Goal: Task Accomplishment & Management: Complete application form

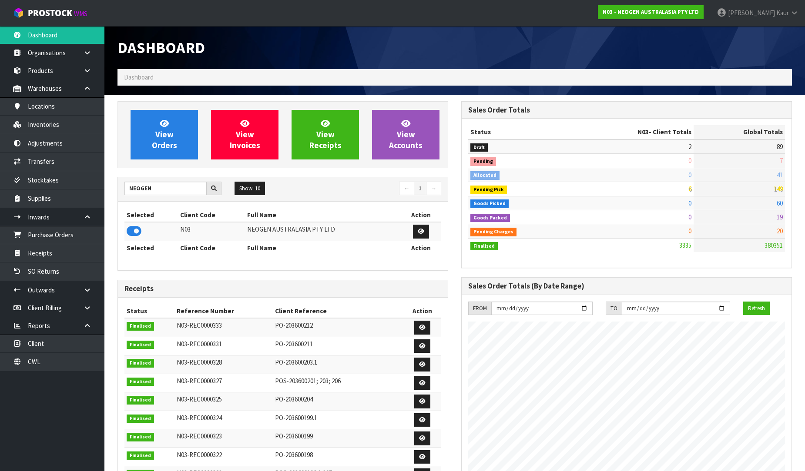
scroll to position [659, 344]
click at [53, 356] on link "CWL" at bounding box center [52, 362] width 104 height 18
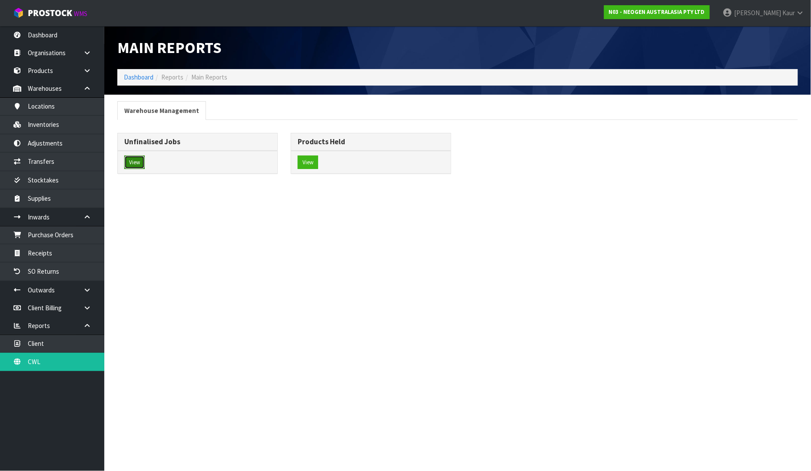
click at [143, 166] on button "View" at bounding box center [134, 163] width 20 height 14
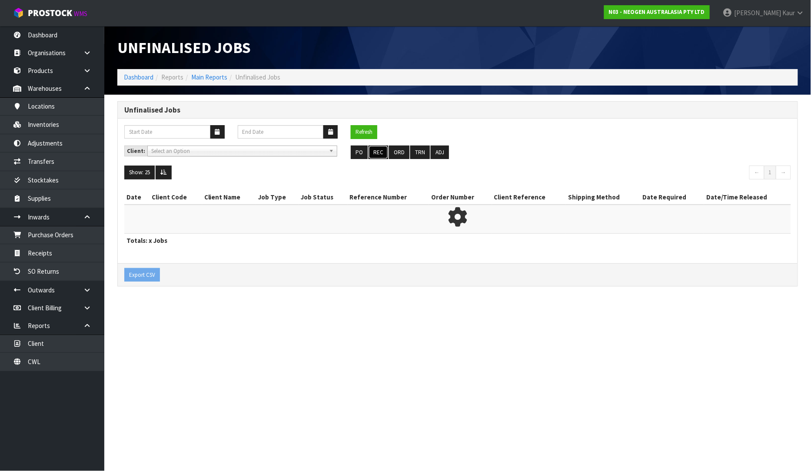
click at [370, 154] on button "REC" at bounding box center [379, 153] width 20 height 14
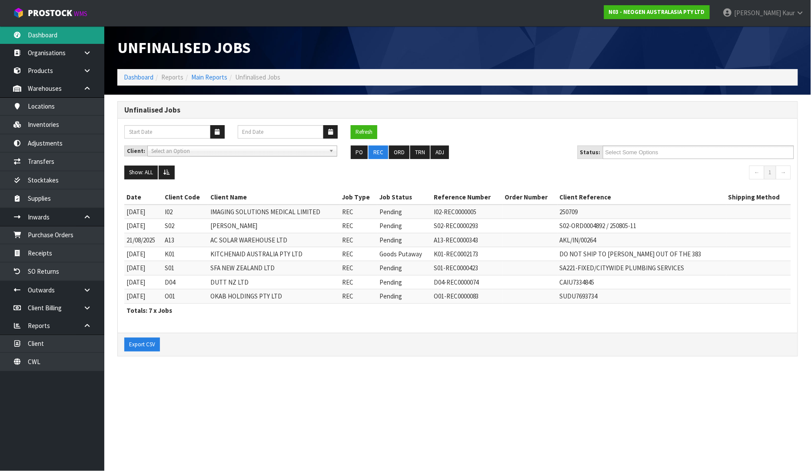
click at [70, 37] on link "Dashboard" at bounding box center [52, 35] width 104 height 18
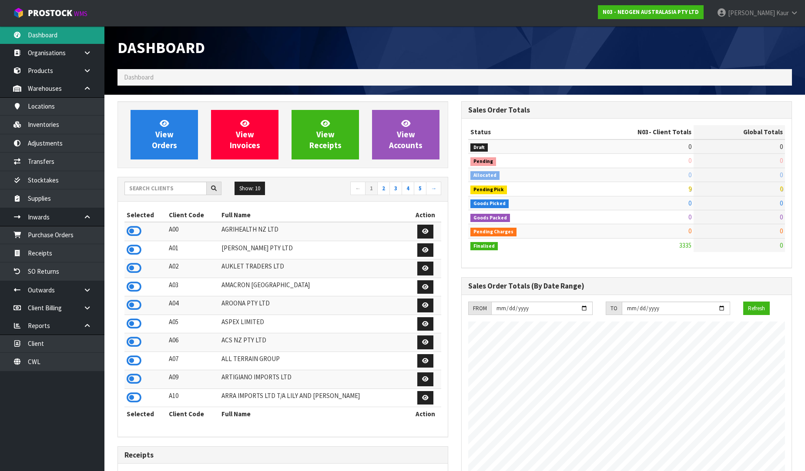
scroll to position [659, 344]
click at [150, 190] on input "text" at bounding box center [165, 188] width 82 height 13
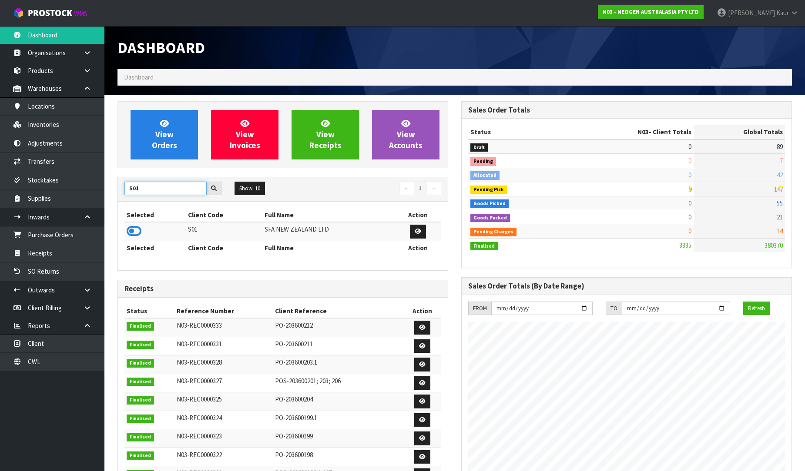
type input "S01"
click at [127, 231] on td at bounding box center [154, 231] width 61 height 19
click at [129, 233] on icon at bounding box center [134, 231] width 15 height 13
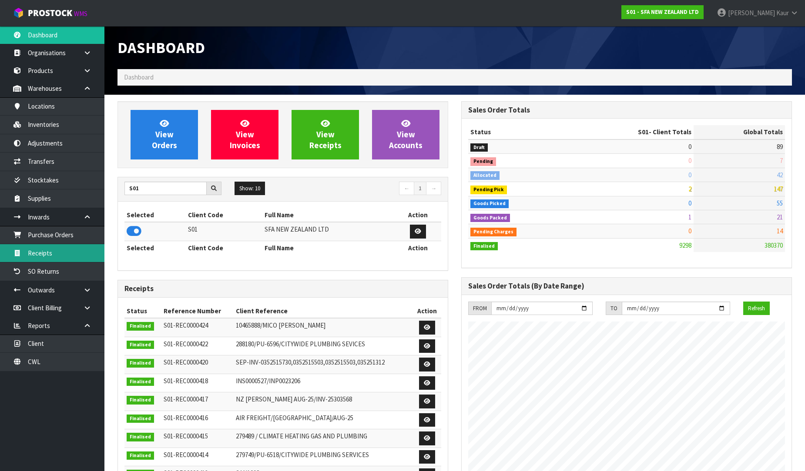
click at [69, 252] on link "Receipts" at bounding box center [52, 253] width 104 height 18
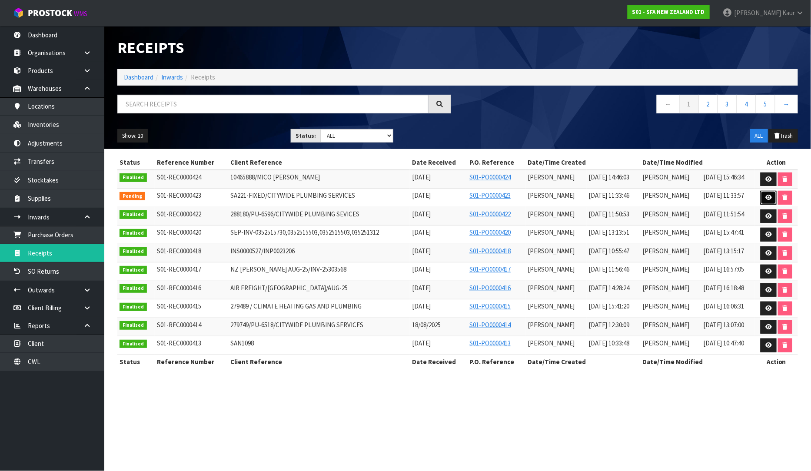
click at [762, 196] on link at bounding box center [769, 198] width 16 height 14
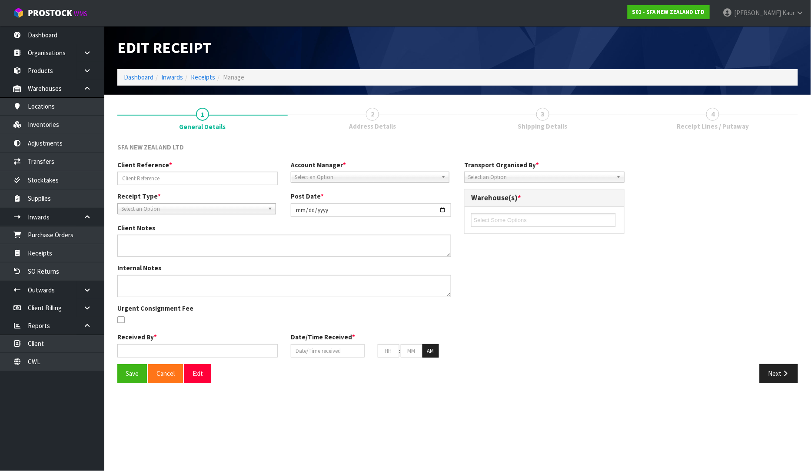
type input "SA221-FIXED/CITYWIDE PLUMBING SERVICES"
type input "[DATE]"
type input "[PERSON_NAME]"
type input "[DATE]"
type input "11"
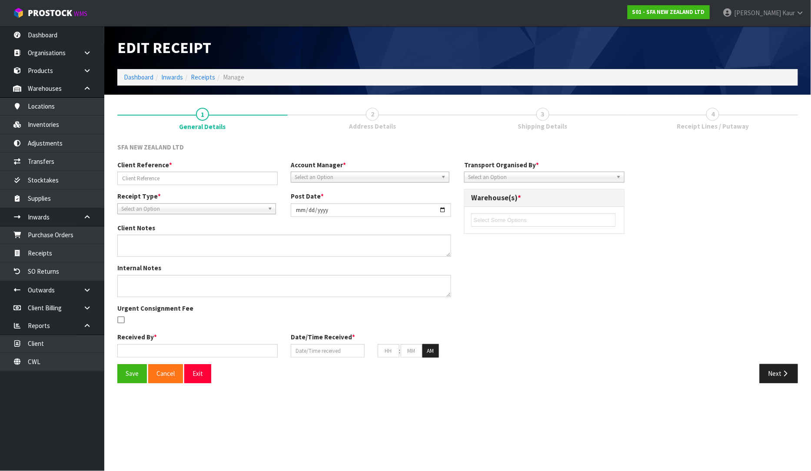
type input "33"
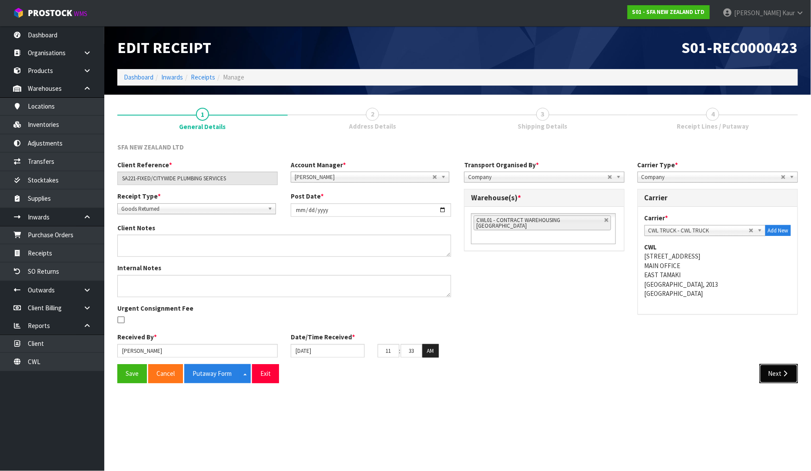
click at [789, 371] on icon "button" at bounding box center [786, 374] width 8 height 7
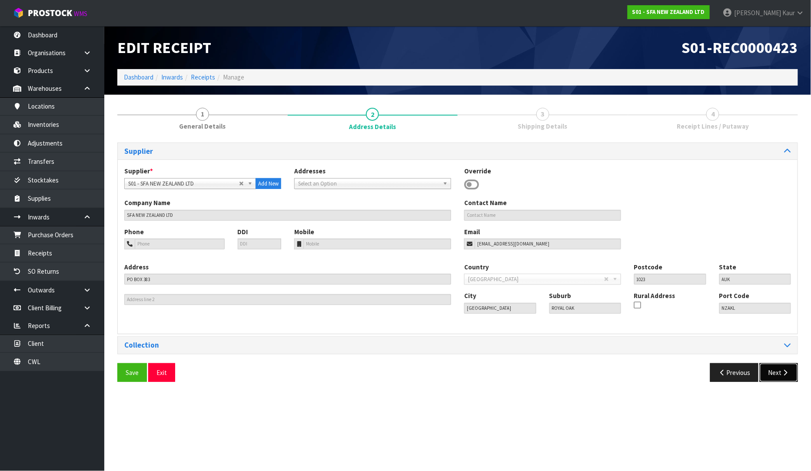
click at [777, 368] on button "Next" at bounding box center [779, 373] width 38 height 19
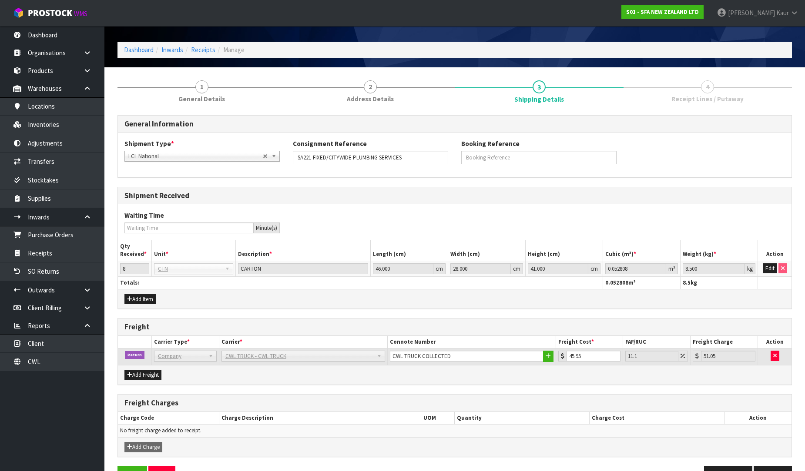
scroll to position [54, 0]
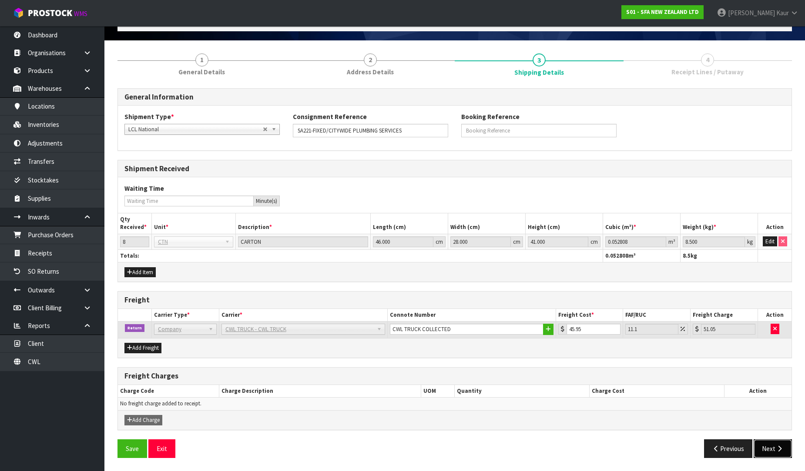
click at [771, 447] on button "Next" at bounding box center [772, 449] width 38 height 19
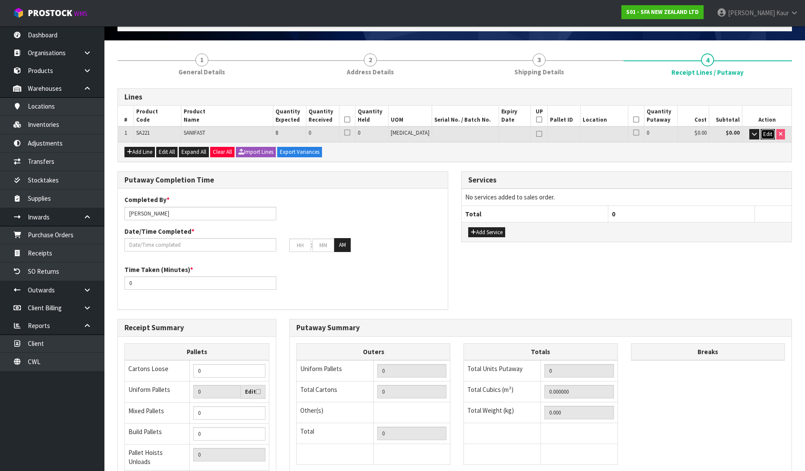
click at [765, 129] on button "Edit" at bounding box center [767, 134] width 14 height 10
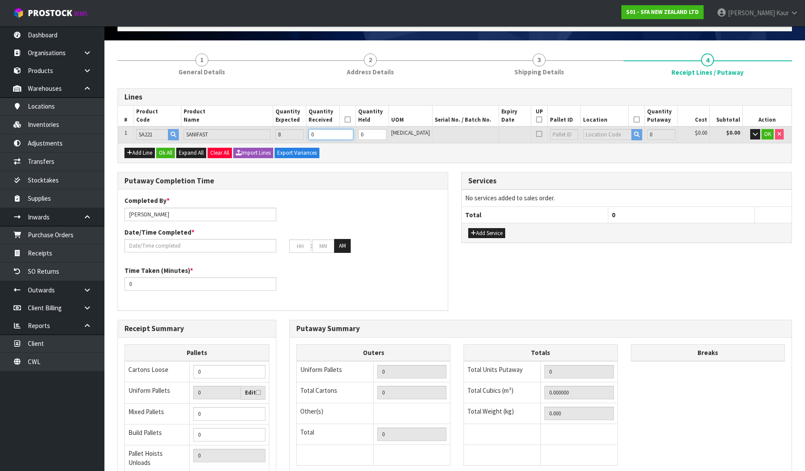
drag, startPoint x: 341, startPoint y: 135, endPoint x: 323, endPoint y: 142, distance: 19.1
click at [323, 142] on div "Lines # Product Code Product Name Quantity Expected Quantity Received Quantity …" at bounding box center [454, 125] width 674 height 75
type input "8"
type input "0.419424"
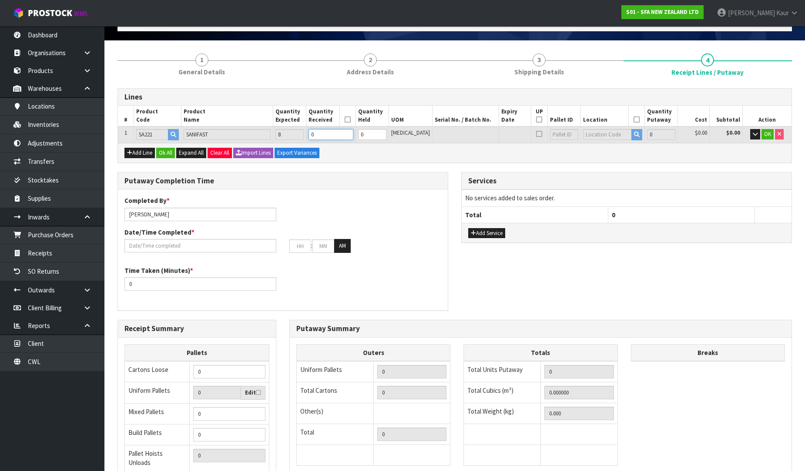
type input "68.8"
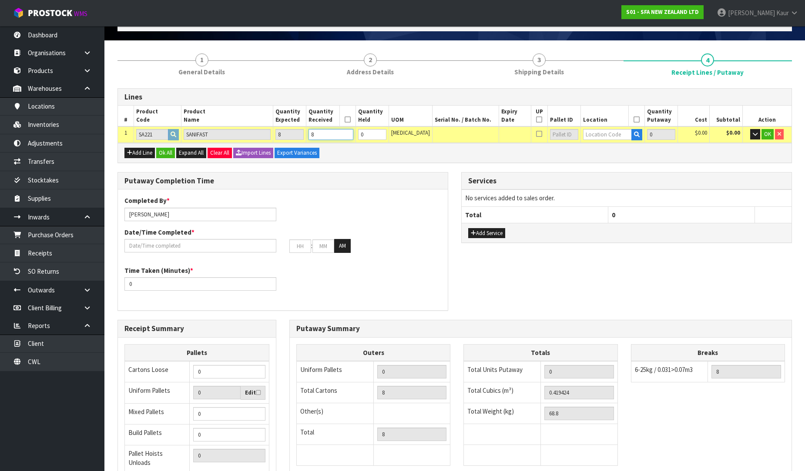
type input "8"
click at [603, 132] on input "text" at bounding box center [607, 134] width 49 height 11
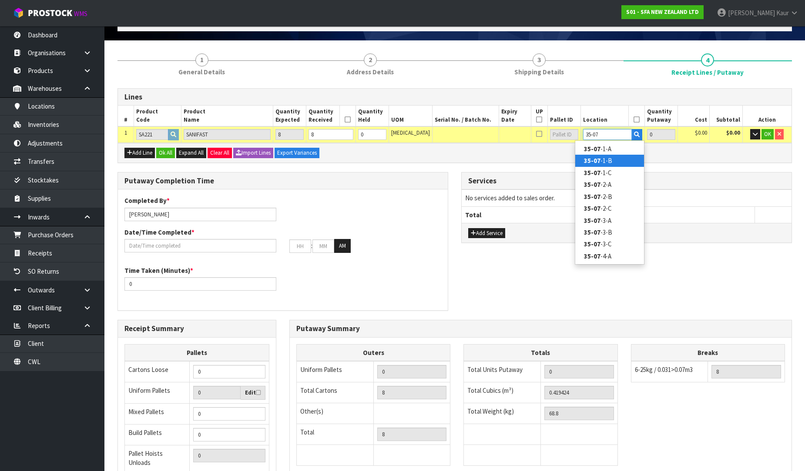
type input "35-07"
click at [605, 164] on link "35-07 -1-B" at bounding box center [609, 161] width 69 height 12
type input "8"
type input "35-07-1-B"
type input "8"
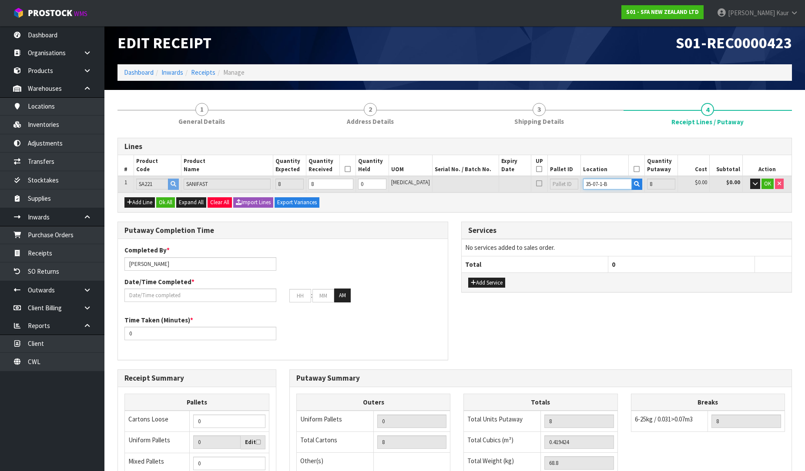
scroll to position [0, 0]
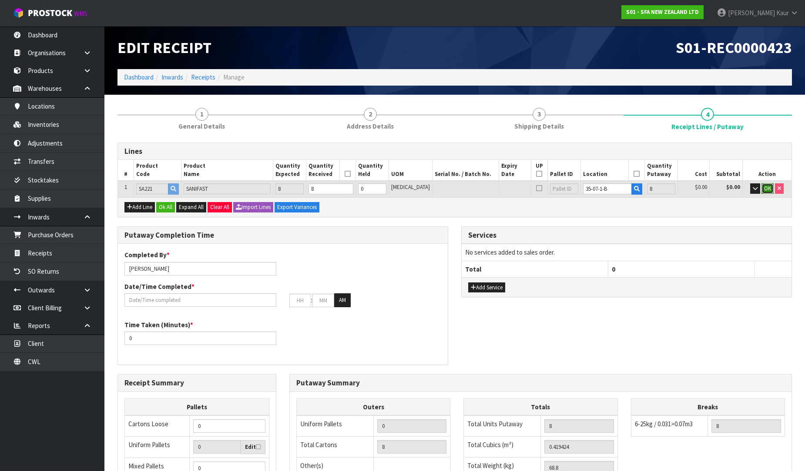
click at [762, 189] on button "OK" at bounding box center [767, 189] width 12 height 10
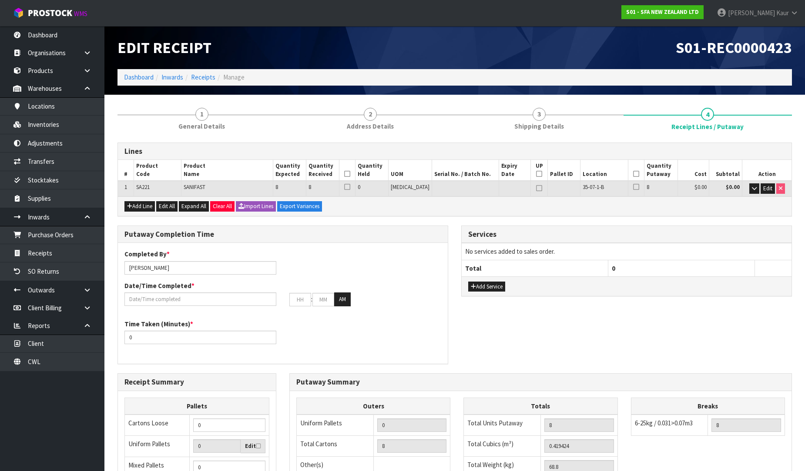
scroll to position [146, 0]
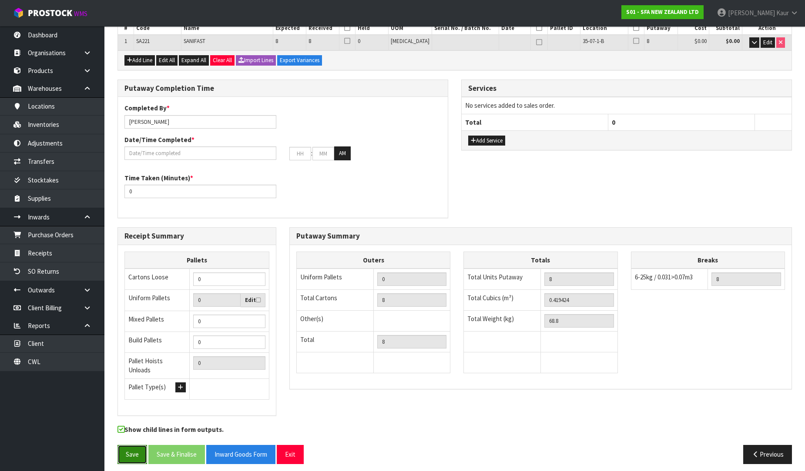
click at [139, 454] on button "Save" at bounding box center [132, 454] width 30 height 19
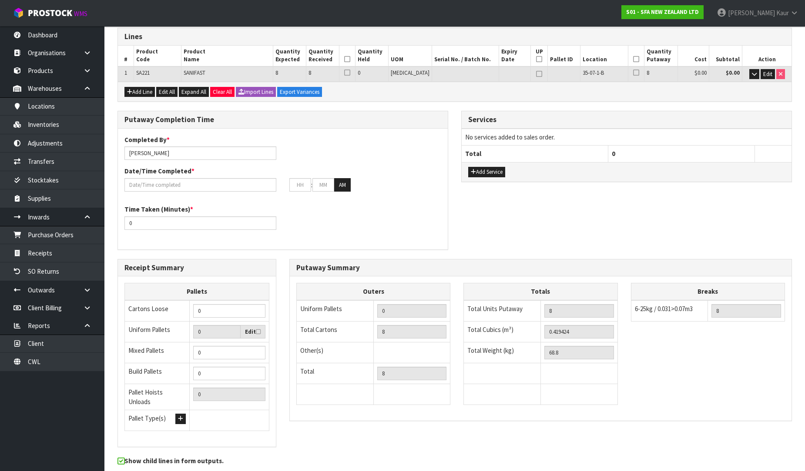
scroll to position [0, 0]
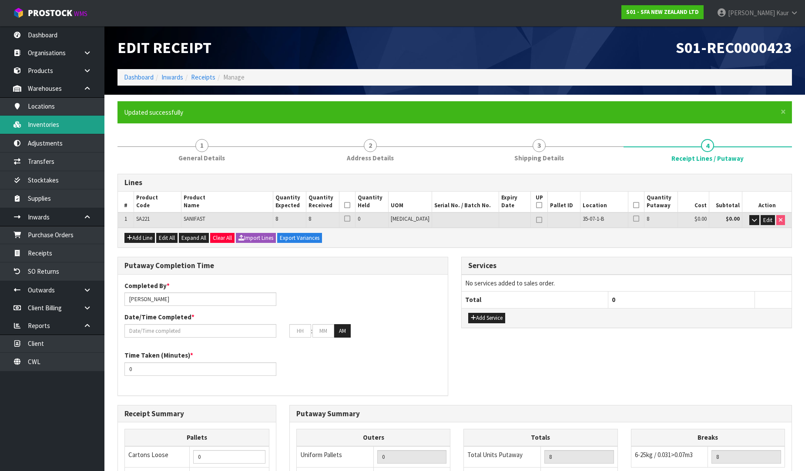
click at [67, 125] on link "Inventories" at bounding box center [52, 125] width 104 height 18
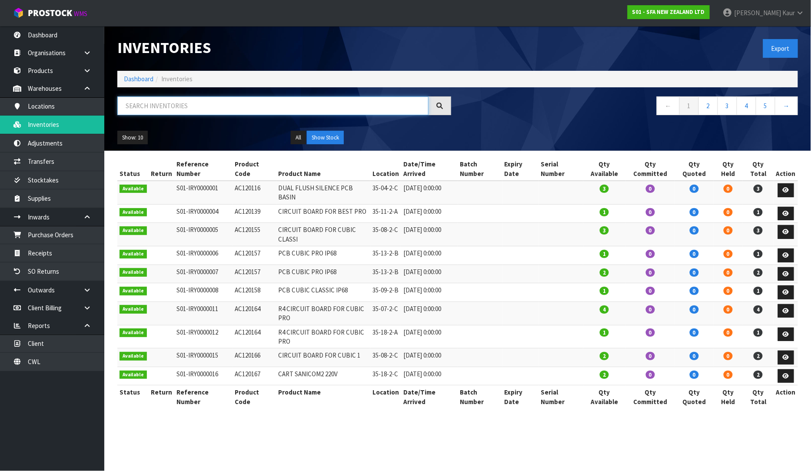
click at [243, 102] on input "text" at bounding box center [272, 106] width 311 height 19
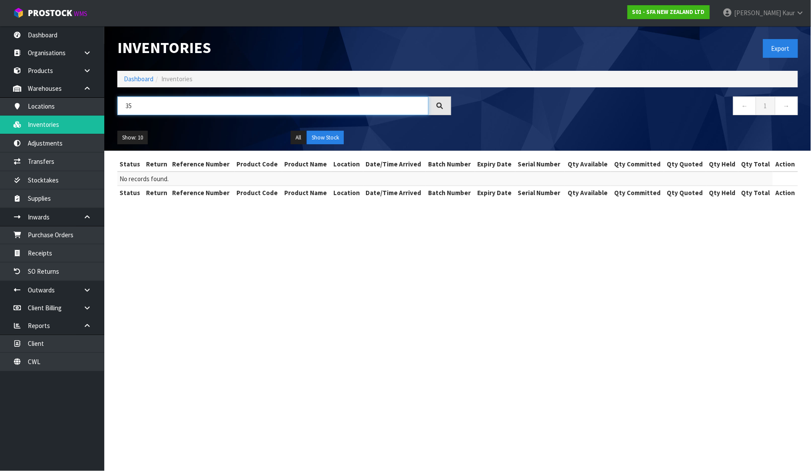
type input "3"
type input "51-01-3-B"
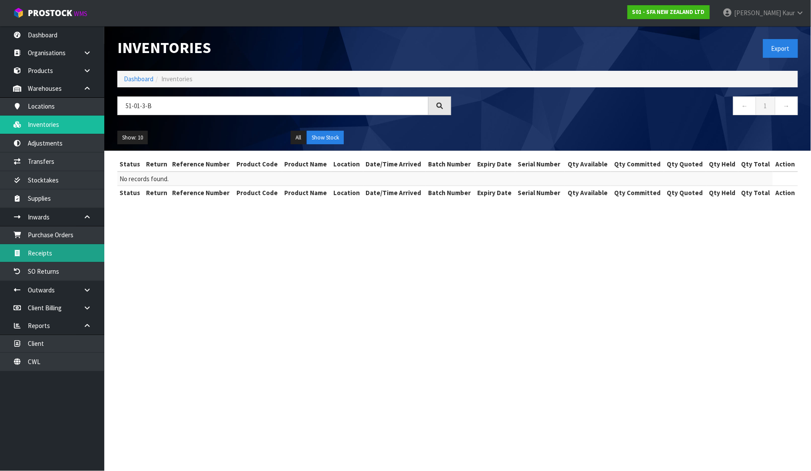
click at [50, 255] on link "Receipts" at bounding box center [52, 253] width 104 height 18
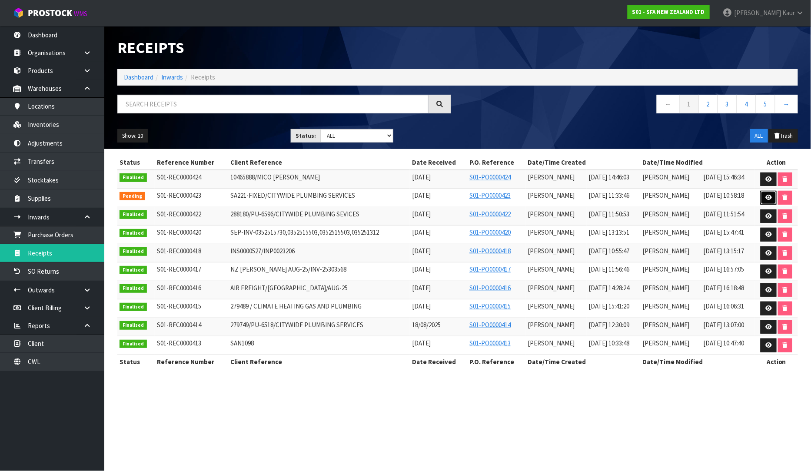
click at [767, 194] on link at bounding box center [769, 198] width 16 height 14
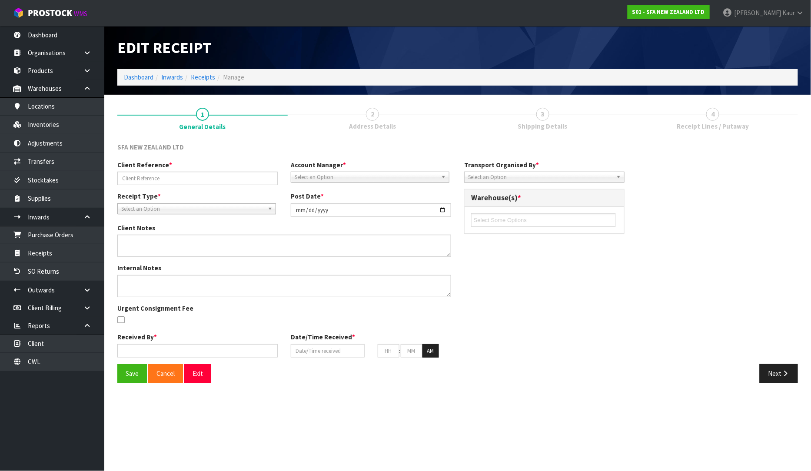
type input "SA221-FIXED/CITYWIDE PLUMBING SERVICES"
type input "[DATE]"
type input "[PERSON_NAME]"
type input "[DATE]"
type input "11"
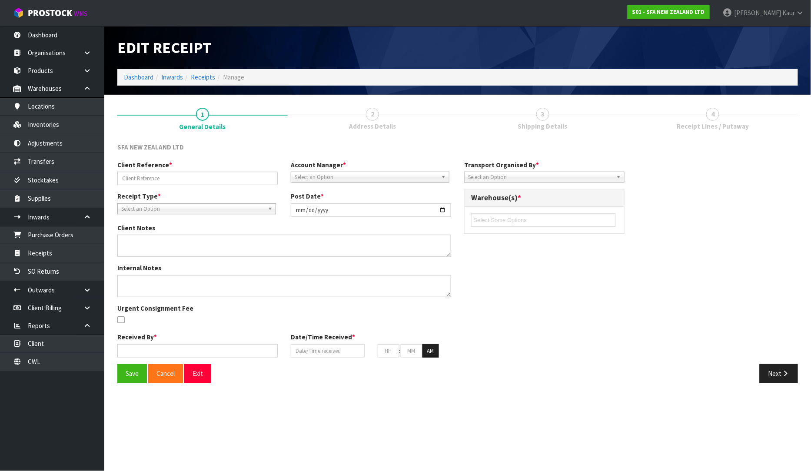
type input "33"
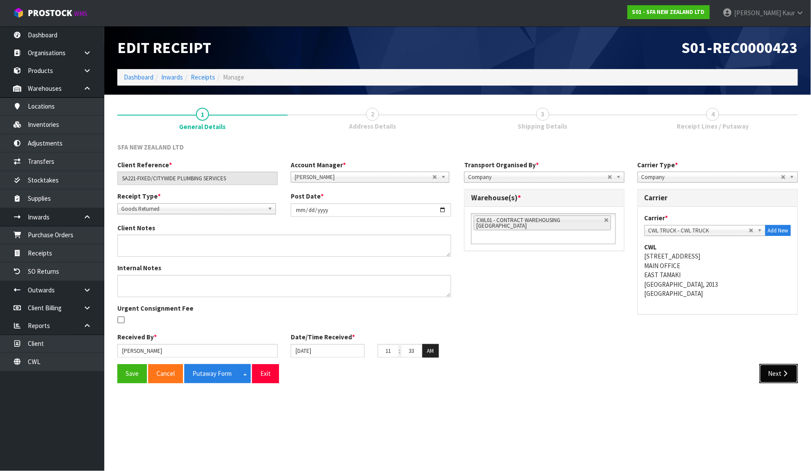
click at [783, 376] on icon "button" at bounding box center [786, 374] width 8 height 7
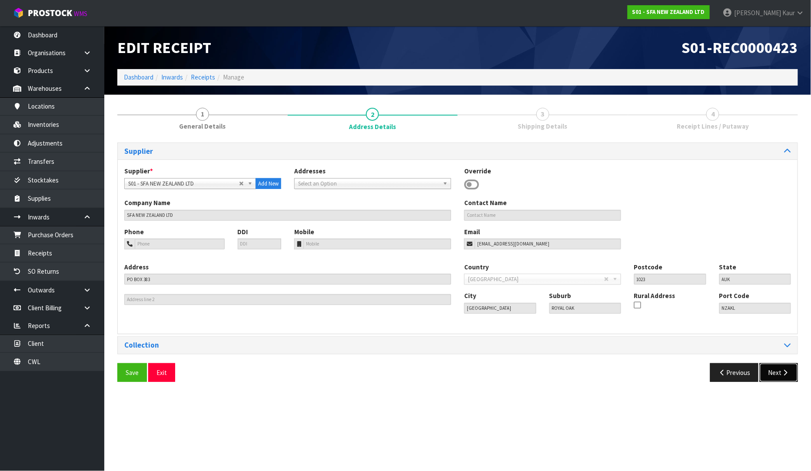
click at [771, 368] on button "Next" at bounding box center [779, 373] width 38 height 19
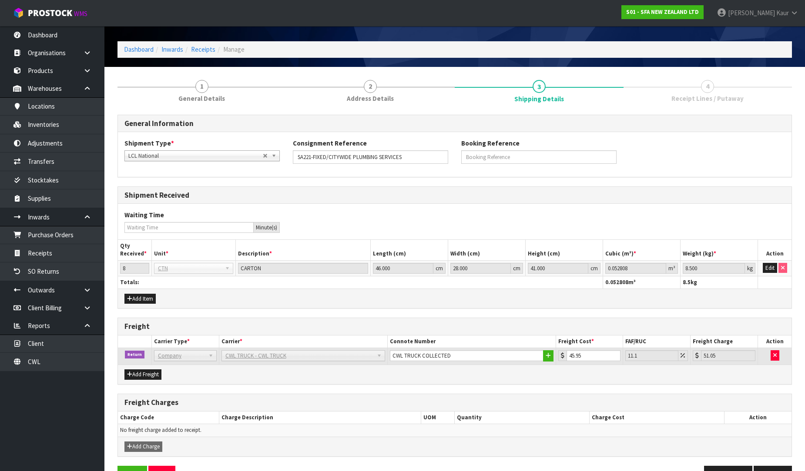
scroll to position [54, 0]
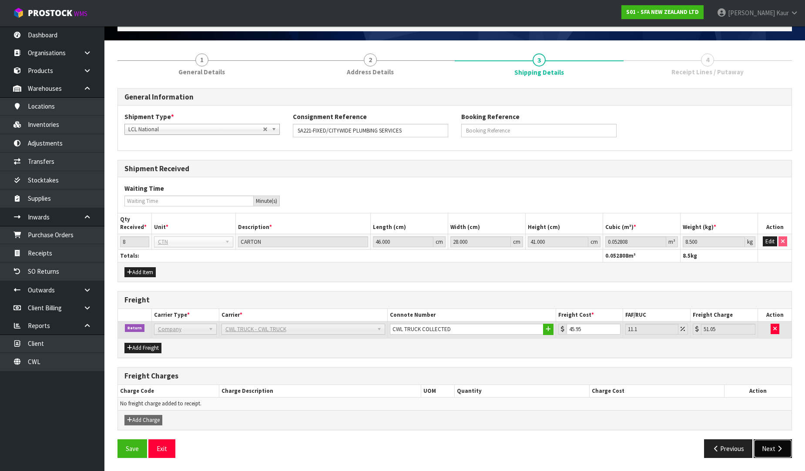
click at [772, 444] on button "Next" at bounding box center [772, 449] width 38 height 19
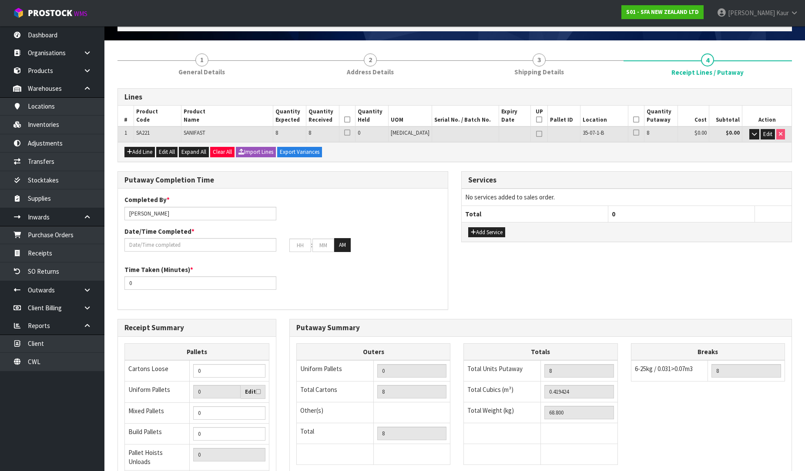
click at [350, 120] on icon at bounding box center [347, 120] width 6 height 0
click at [633, 120] on icon at bounding box center [636, 120] width 6 height 0
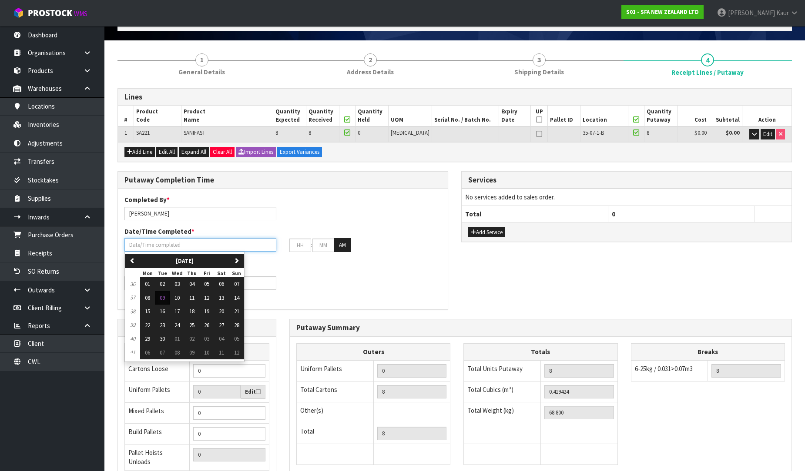
click at [158, 246] on input "text" at bounding box center [200, 244] width 152 height 13
click at [165, 295] on span "09" at bounding box center [162, 297] width 5 height 7
type input "[DATE]"
type input "12"
type input "00"
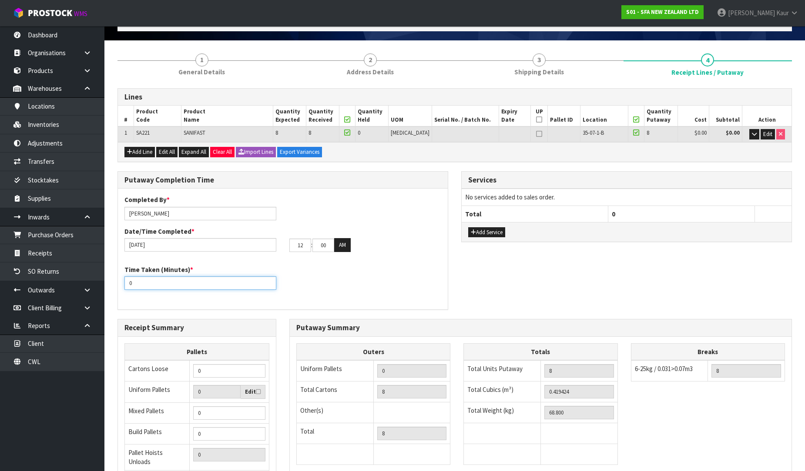
drag, startPoint x: 135, startPoint y: 281, endPoint x: 117, endPoint y: 284, distance: 18.1
click at [117, 284] on div "Putaway Completion Time Completed By * [PERSON_NAME] Date/Time Completed * [DAT…" at bounding box center [283, 245] width 344 height 148
type input "15"
drag, startPoint x: 304, startPoint y: 241, endPoint x: 280, endPoint y: 248, distance: 24.4
click at [280, 248] on div "[DATE] 12 : 00 : 00 AM" at bounding box center [283, 245] width 330 height 14
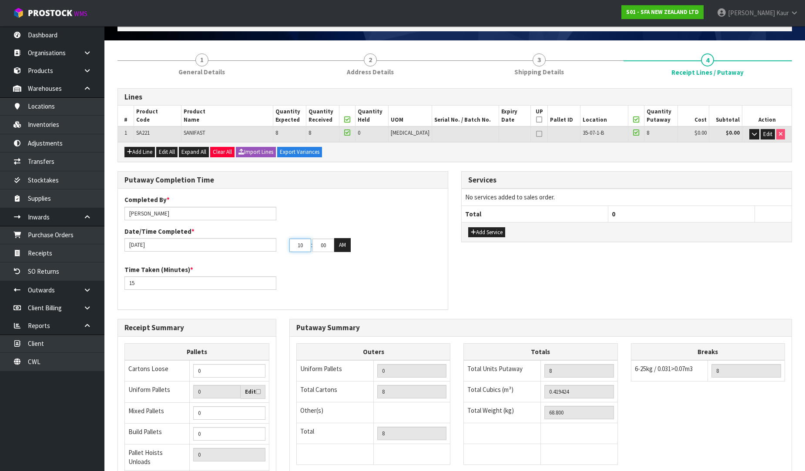
type input "10"
type input "59"
click at [433, 255] on div "Completed By * [PERSON_NAME] Date/Time Completed * [DATE] 10 : 59 : 00 AM" at bounding box center [283, 226] width 330 height 63
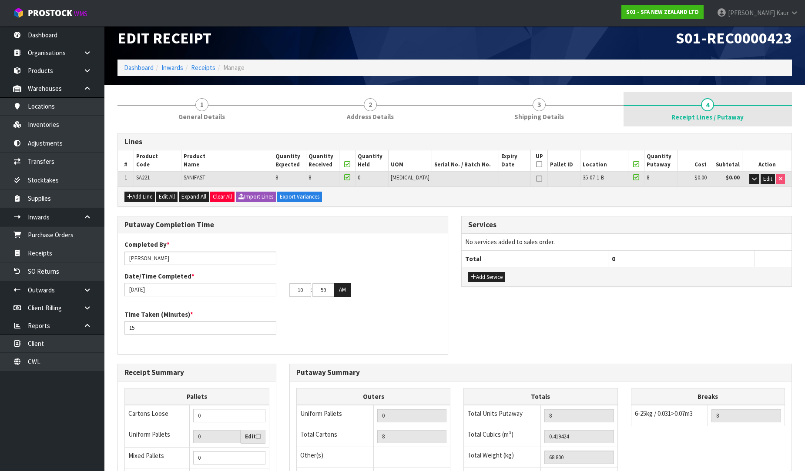
scroll to position [6, 0]
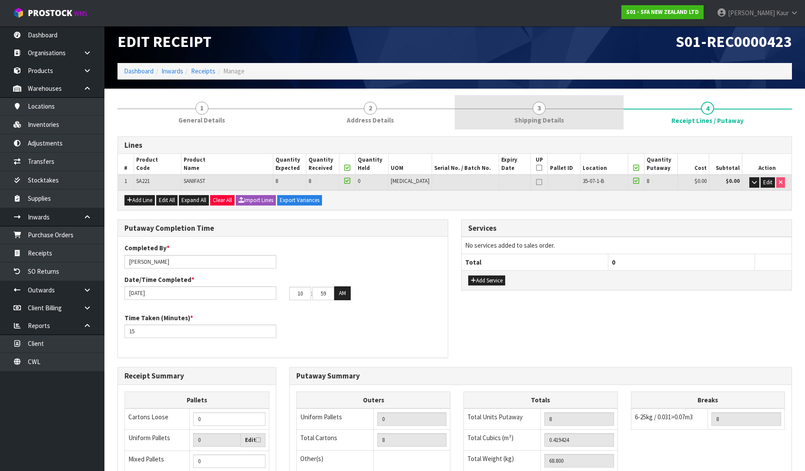
click at [581, 106] on link "3 Shipping Details" at bounding box center [538, 112] width 169 height 34
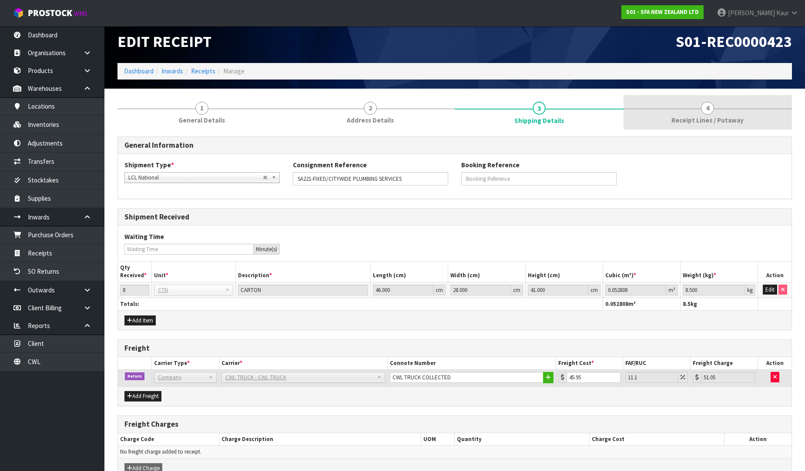
click at [715, 110] on link "4 Receipt Lines / Putaway" at bounding box center [707, 112] width 169 height 34
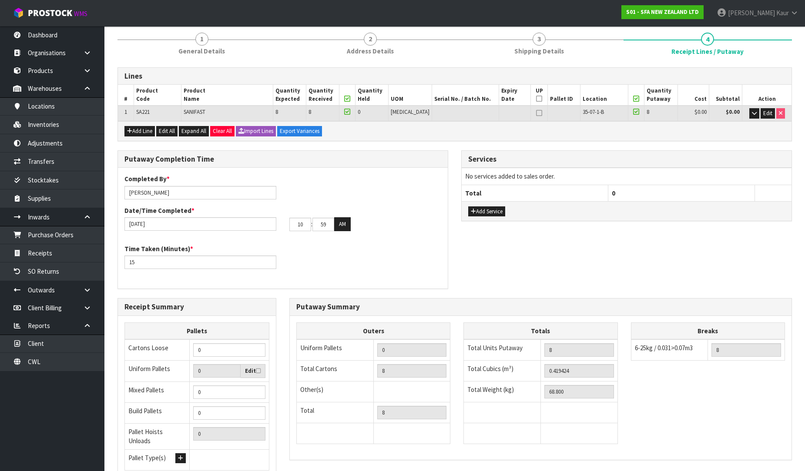
scroll to position [146, 0]
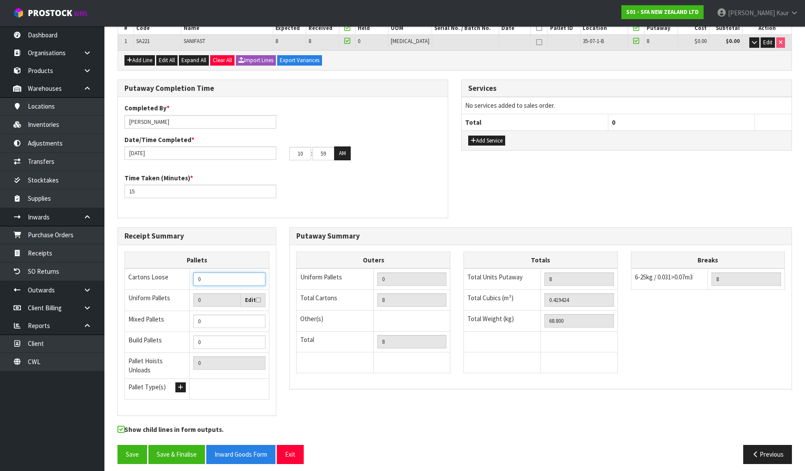
drag, startPoint x: 214, startPoint y: 275, endPoint x: 183, endPoint y: 279, distance: 31.6
click at [183, 279] on tr "Cartons Loose 0" at bounding box center [197, 279] width 144 height 21
type input "8"
click at [546, 172] on div "Putaway Completion Time Completed By * [PERSON_NAME] Date/Time Completed * [DAT…" at bounding box center [454, 154] width 687 height 148
click at [127, 449] on button "Save" at bounding box center [132, 454] width 30 height 19
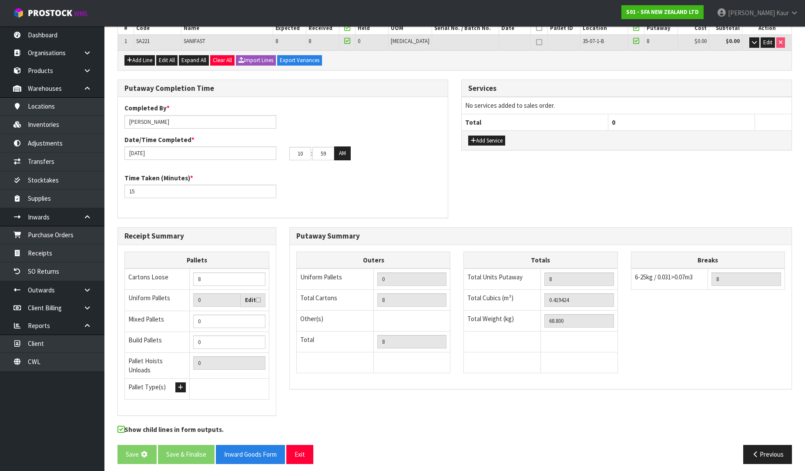
scroll to position [0, 0]
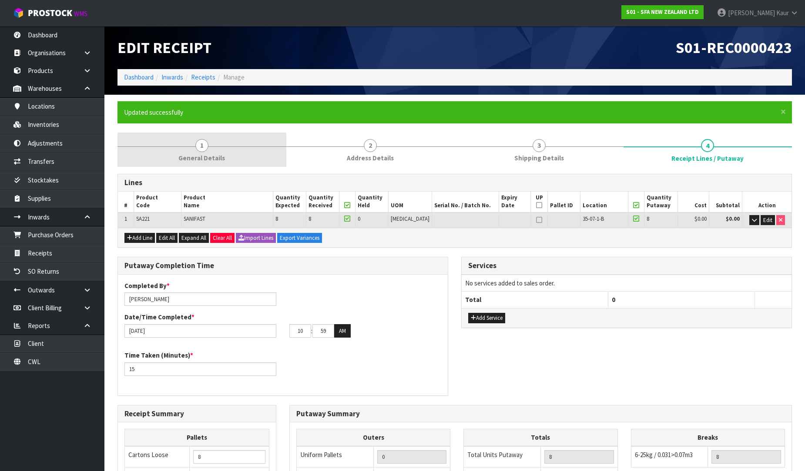
click at [204, 151] on span "1" at bounding box center [201, 145] width 13 height 13
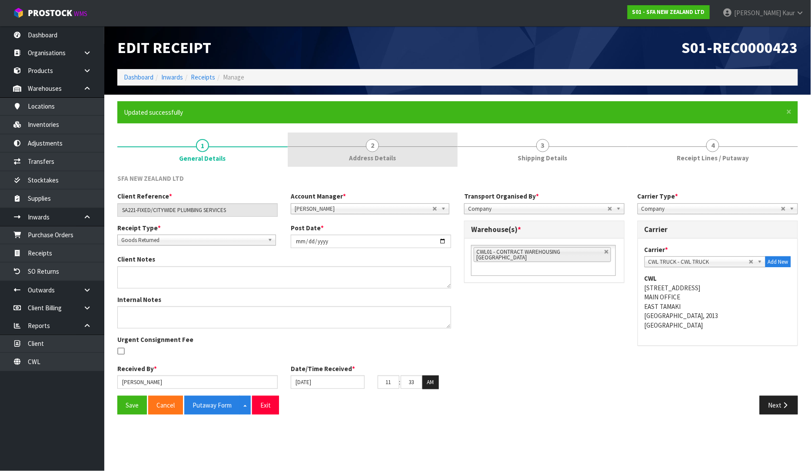
click at [418, 159] on link "2 Address Details" at bounding box center [373, 150] width 170 height 34
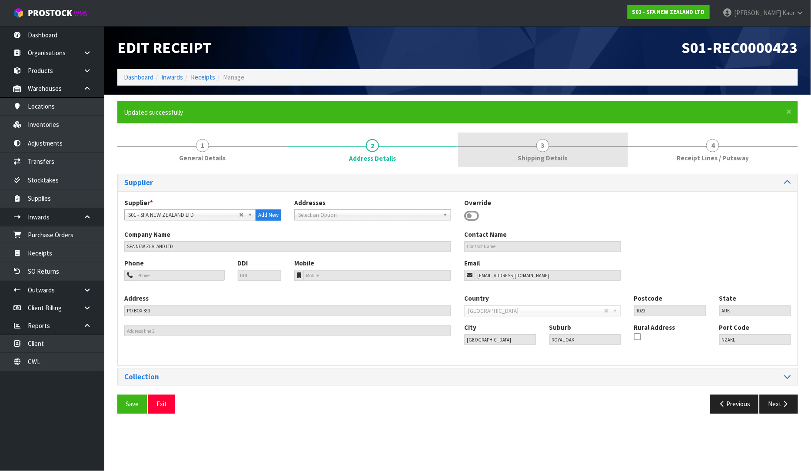
click at [553, 144] on link "3 Shipping Details" at bounding box center [543, 150] width 170 height 34
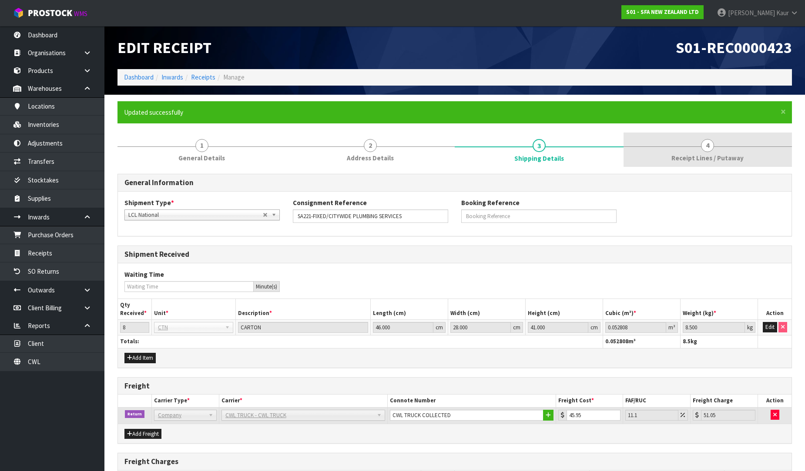
click at [711, 155] on span "Receipt Lines / Putaway" at bounding box center [707, 158] width 72 height 9
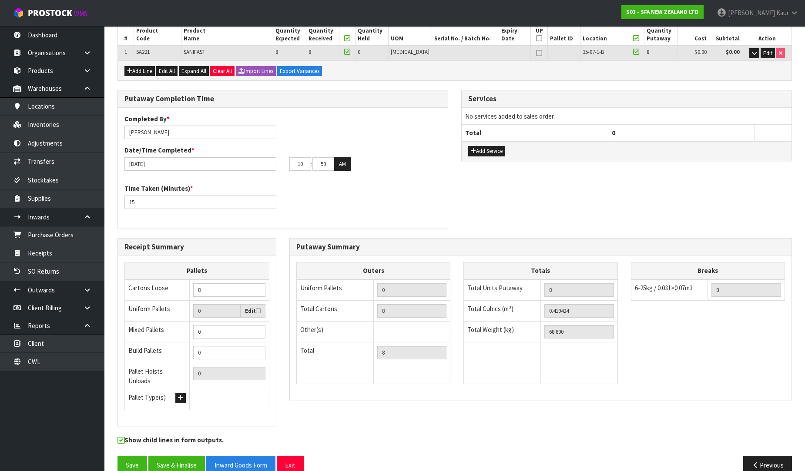
scroll to position [177, 0]
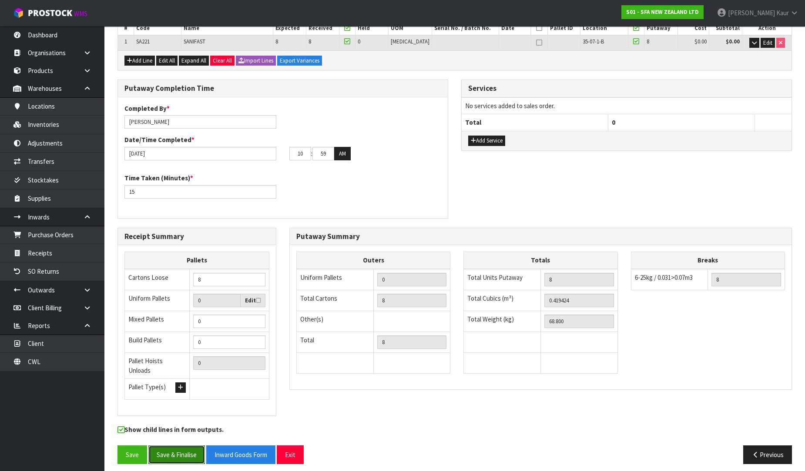
click at [183, 447] on button "Save & Finalise" at bounding box center [176, 455] width 57 height 19
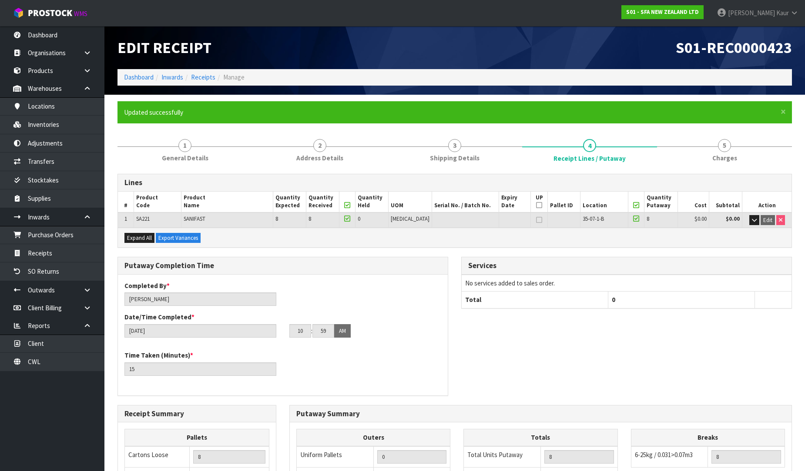
drag, startPoint x: 552, startPoint y: 159, endPoint x: 531, endPoint y: 188, distance: 36.2
click at [552, 159] on link "4 Receipt Lines / Putaway" at bounding box center [589, 150] width 135 height 35
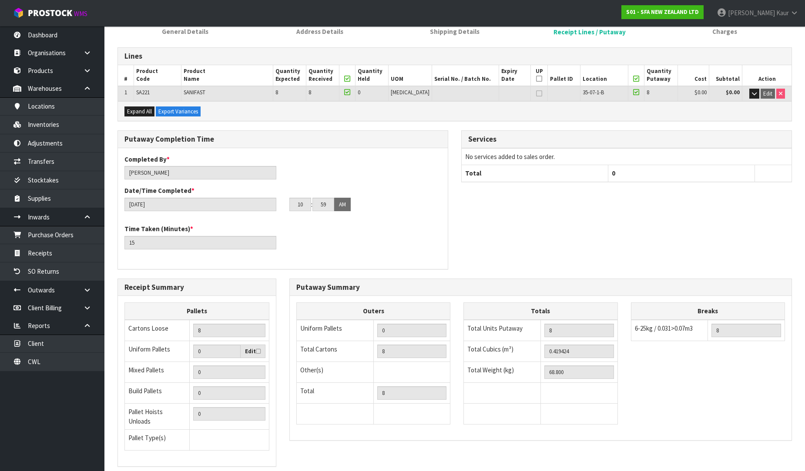
scroll to position [177, 0]
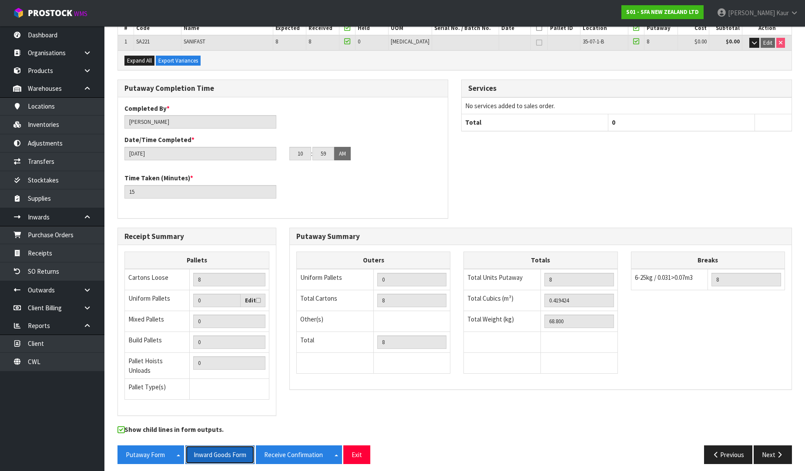
click at [204, 447] on button "Inward Goods Form" at bounding box center [219, 455] width 69 height 19
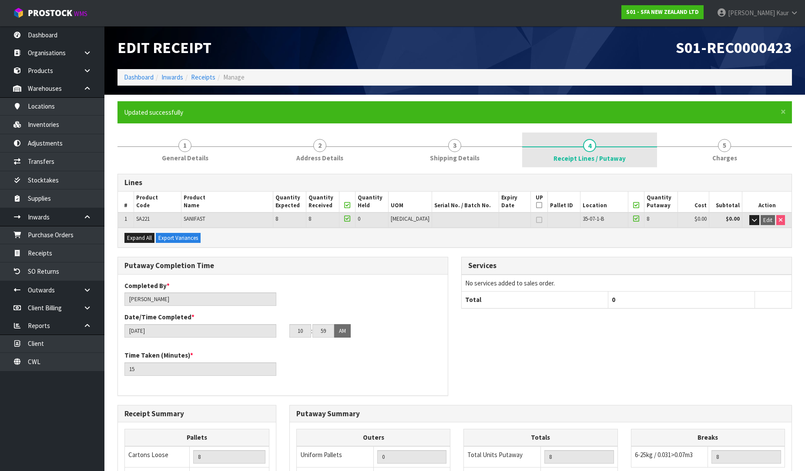
click at [601, 144] on link "4 Receipt Lines / Putaway" at bounding box center [589, 150] width 135 height 35
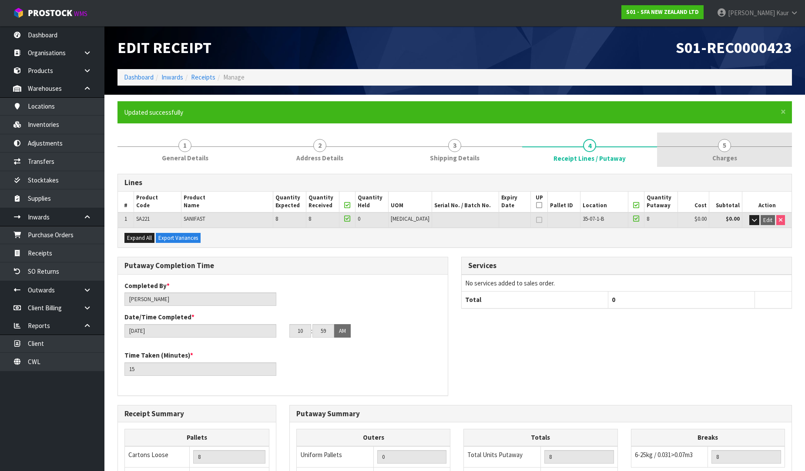
click at [729, 148] on span "5" at bounding box center [724, 145] width 13 height 13
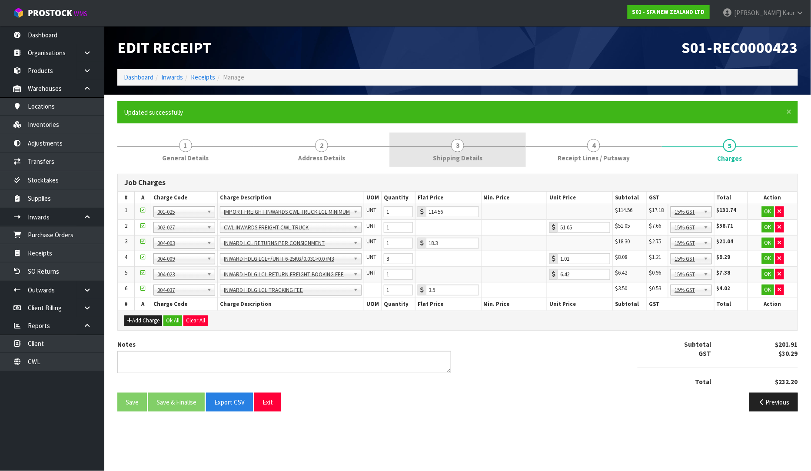
click at [467, 151] on link "3 Shipping Details" at bounding box center [458, 150] width 136 height 34
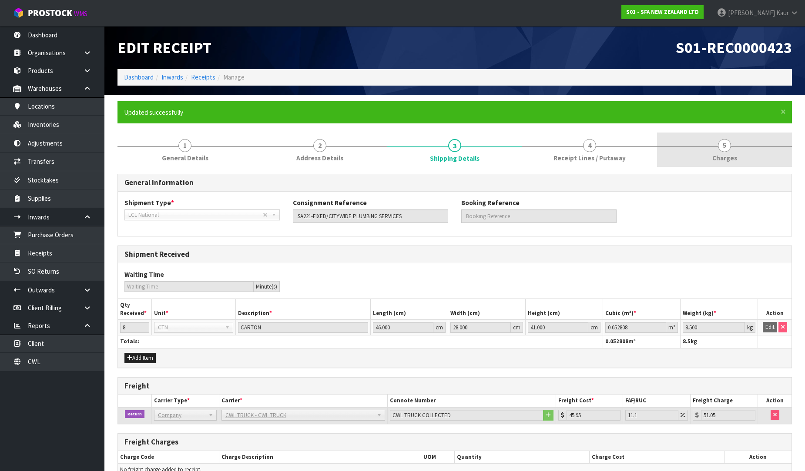
click at [719, 156] on span "Charges" at bounding box center [724, 158] width 25 height 9
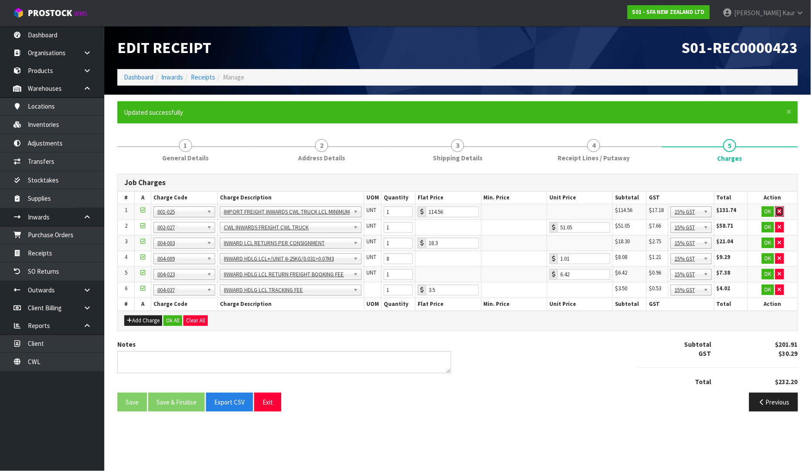
click at [784, 211] on button "button" at bounding box center [780, 212] width 9 height 10
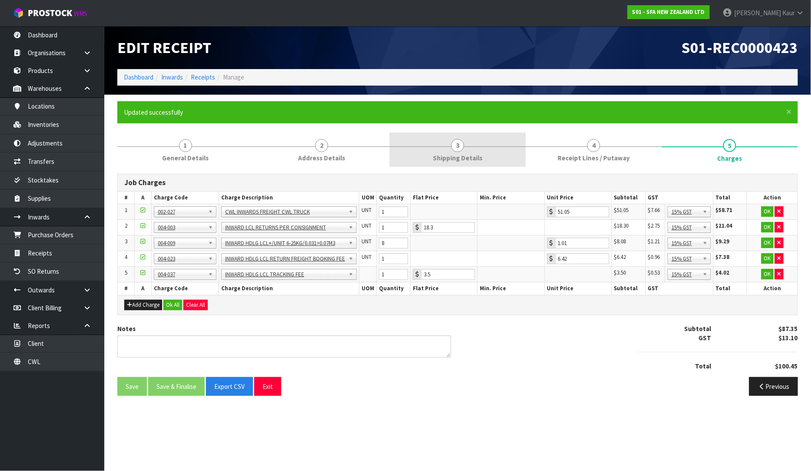
click at [486, 159] on link "3 Shipping Details" at bounding box center [458, 150] width 136 height 34
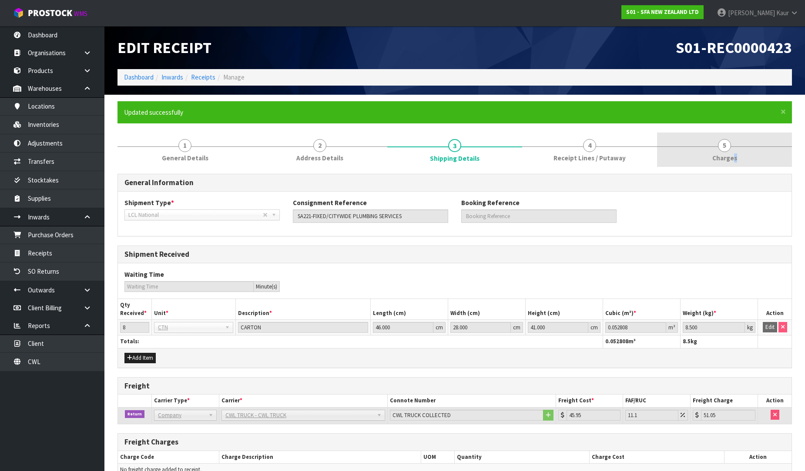
click at [734, 154] on link "5 [GEOGRAPHIC_DATA]" at bounding box center [724, 150] width 135 height 34
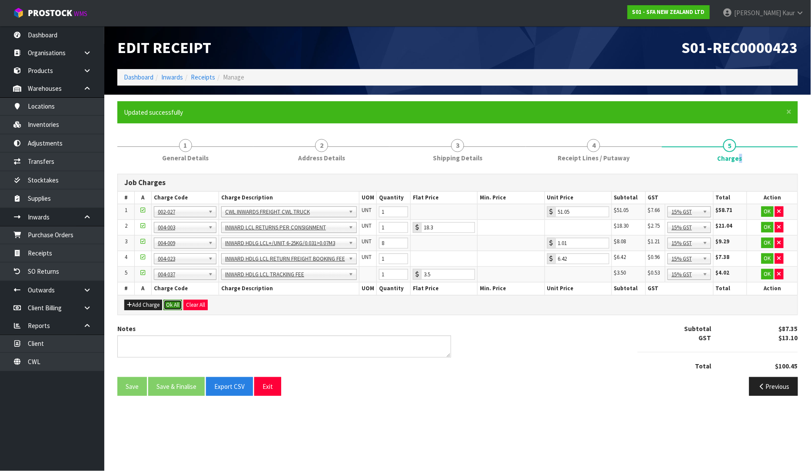
click at [170, 304] on button "Ok All" at bounding box center [173, 305] width 19 height 10
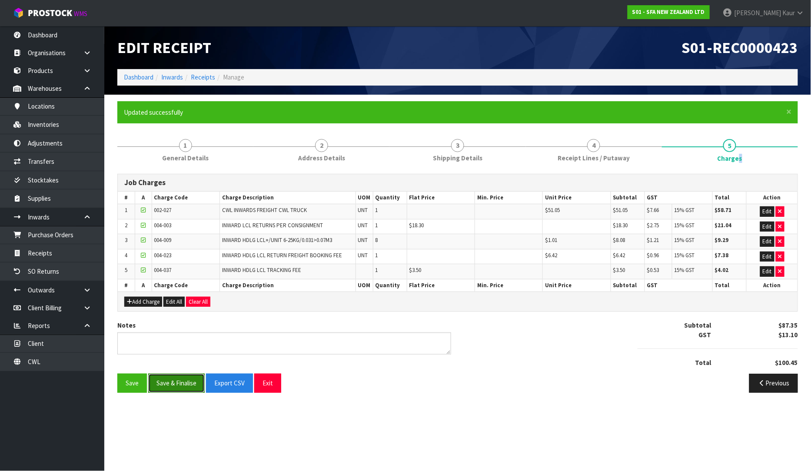
click at [168, 381] on button "Save & Finalise" at bounding box center [176, 383] width 57 height 19
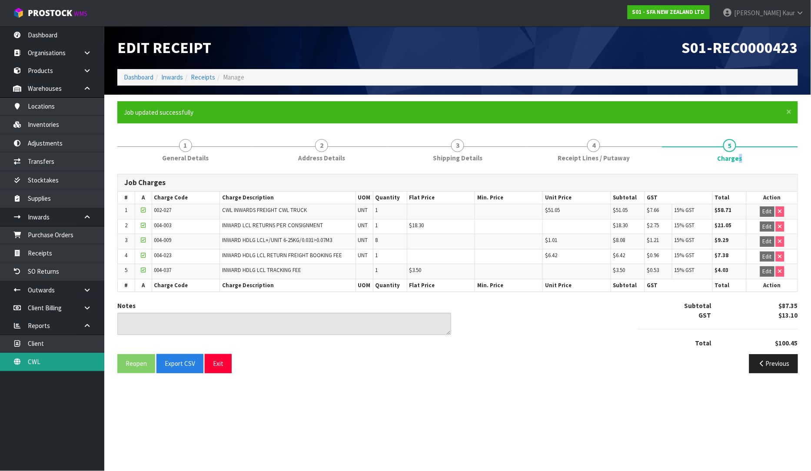
click at [44, 359] on link "CWL" at bounding box center [52, 362] width 104 height 18
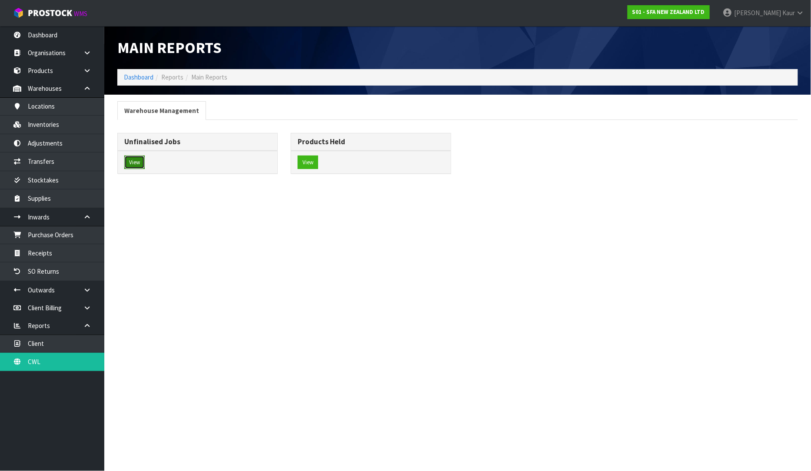
click at [134, 161] on button "View" at bounding box center [134, 163] width 20 height 14
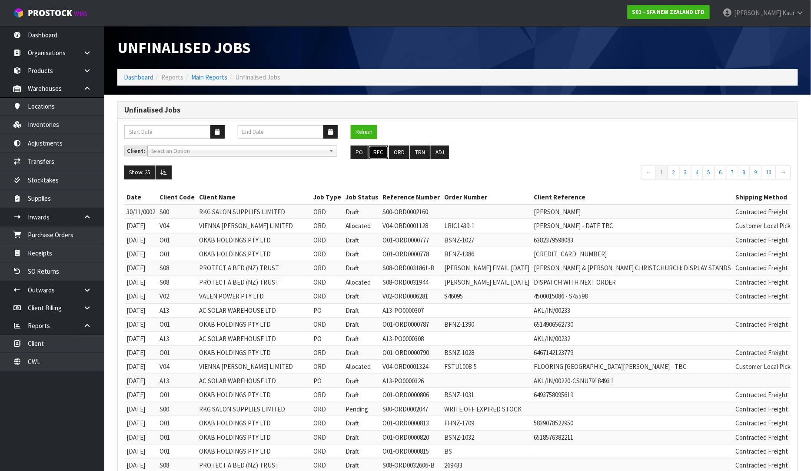
click at [379, 156] on button "REC" at bounding box center [379, 153] width 20 height 14
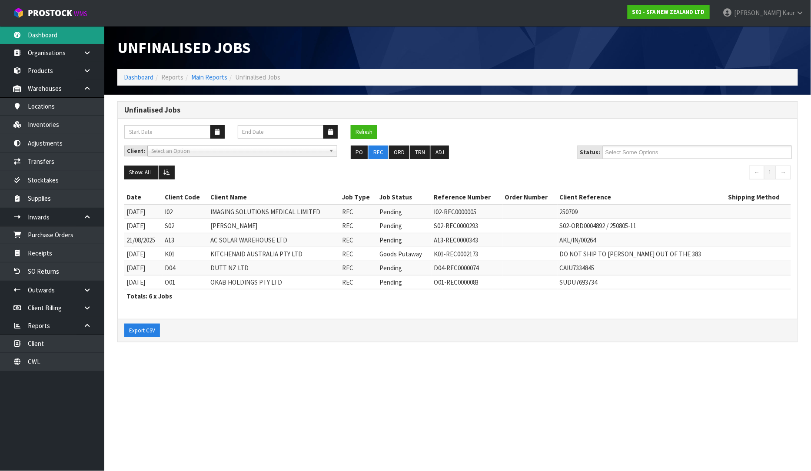
click at [50, 40] on link "Dashboard" at bounding box center [52, 35] width 104 height 18
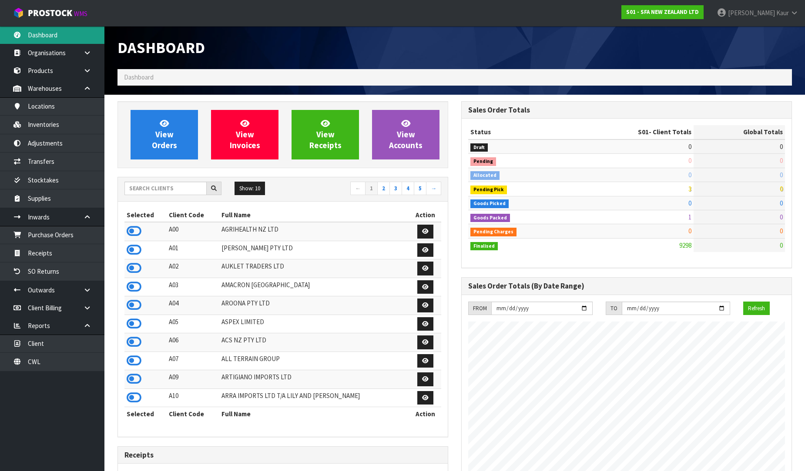
scroll to position [659, 344]
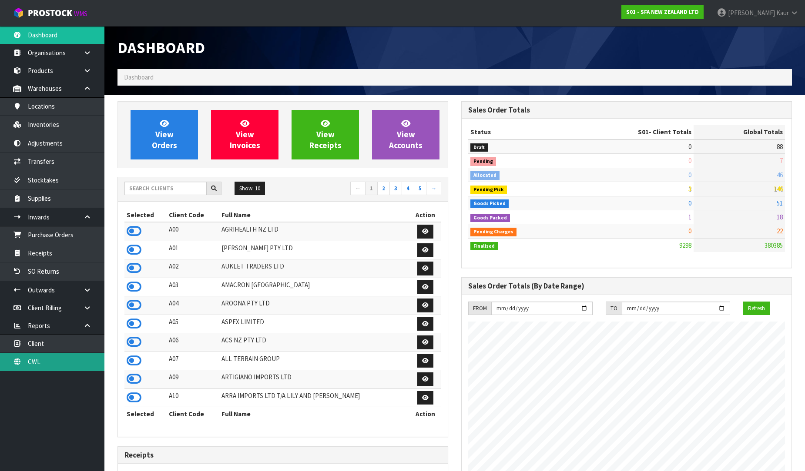
click at [71, 362] on link "CWL" at bounding box center [52, 362] width 104 height 18
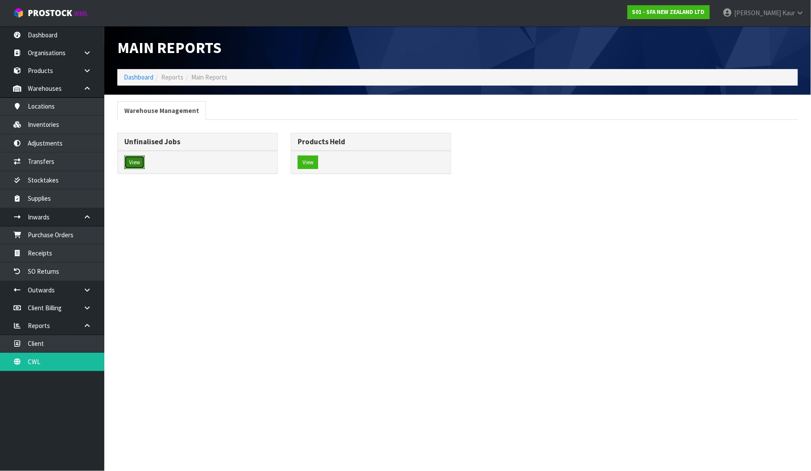
click at [136, 160] on button "View" at bounding box center [134, 163] width 20 height 14
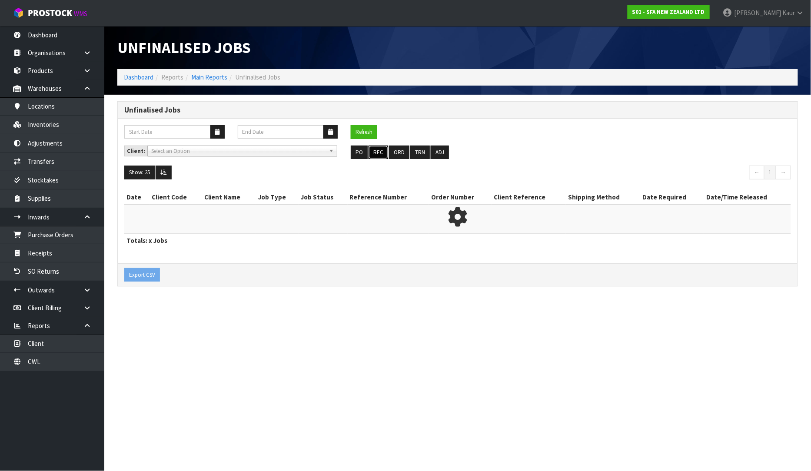
click at [374, 154] on button "REC" at bounding box center [379, 153] width 20 height 14
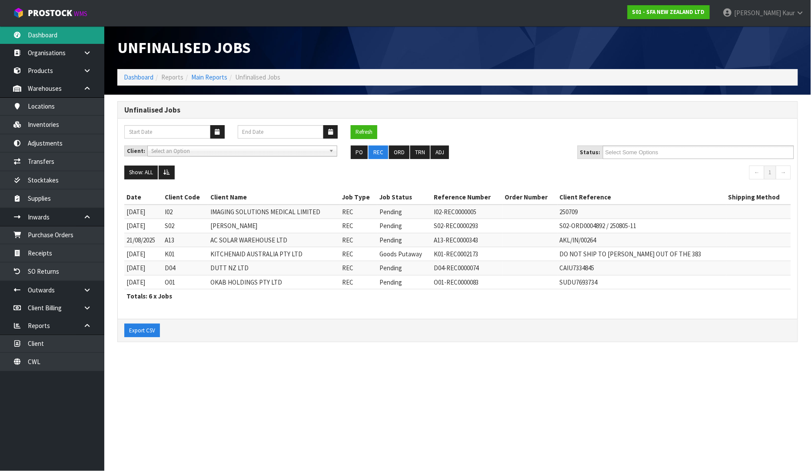
click at [46, 28] on link "Dashboard" at bounding box center [52, 35] width 104 height 18
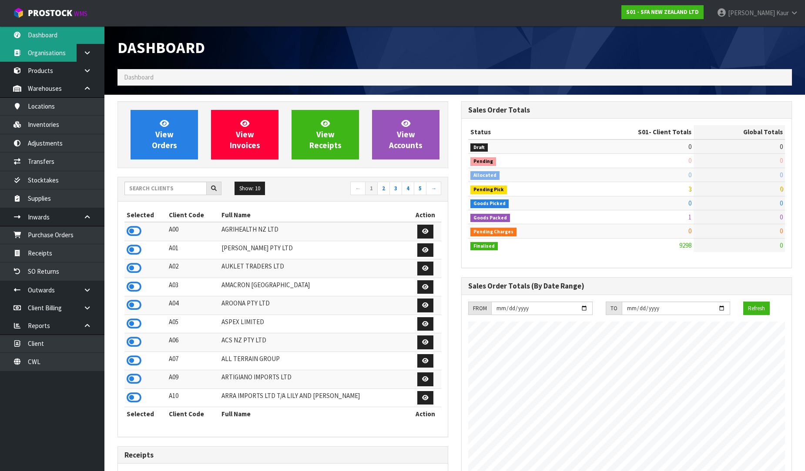
scroll to position [659, 344]
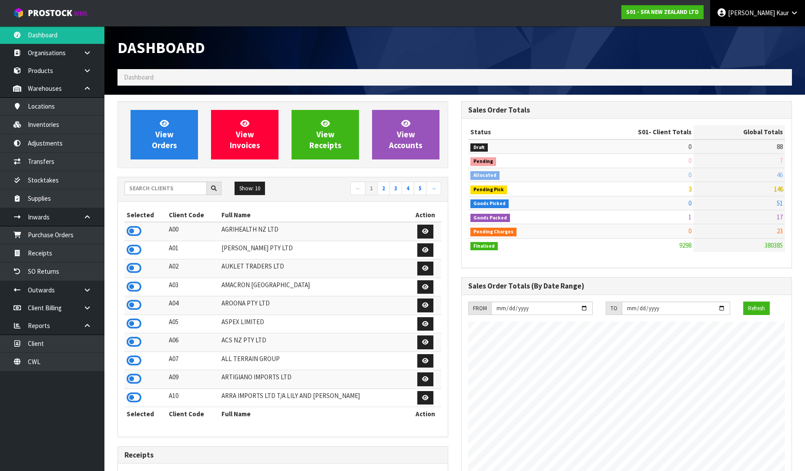
click at [783, 8] on link "[PERSON_NAME]" at bounding box center [757, 13] width 95 height 26
click at [777, 33] on link "Logout" at bounding box center [769, 35] width 69 height 12
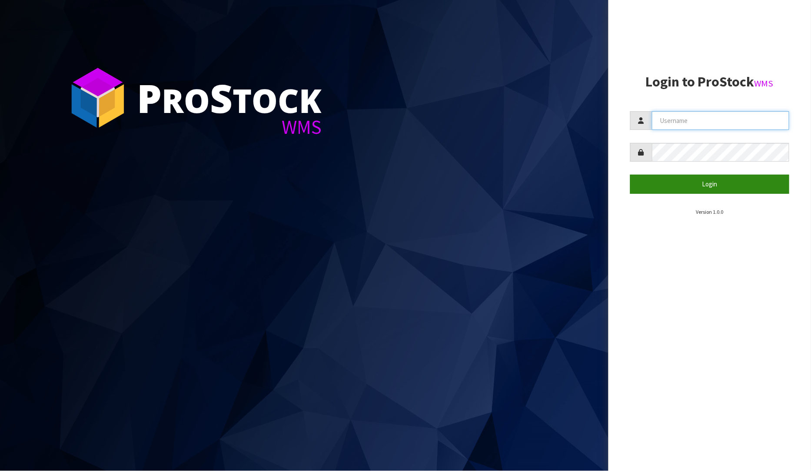
type input "[PERSON_NAME]"
click at [718, 183] on button "Login" at bounding box center [711, 184] width 160 height 19
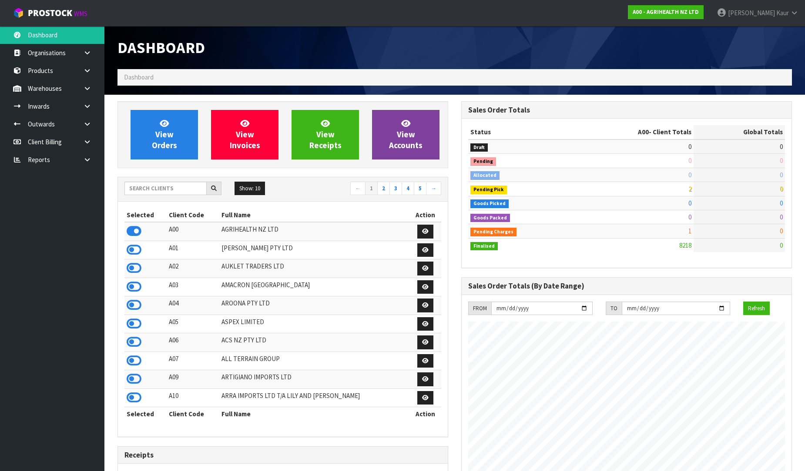
scroll to position [659, 344]
click at [89, 159] on icon at bounding box center [87, 160] width 8 height 7
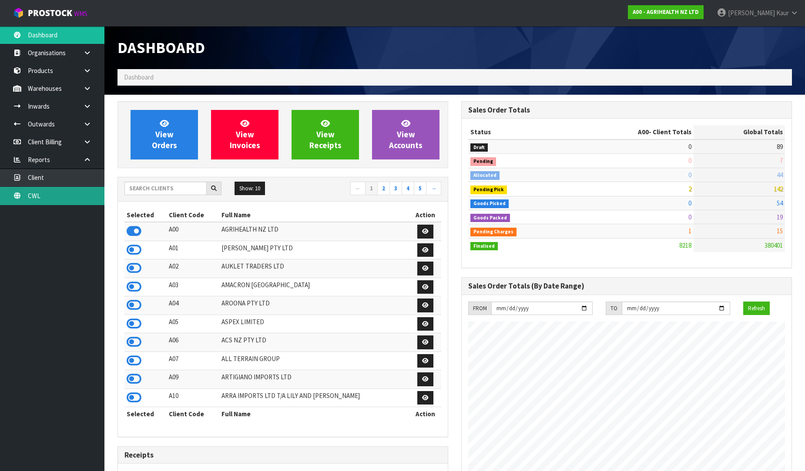
click at [60, 196] on link "CWL" at bounding box center [52, 196] width 104 height 18
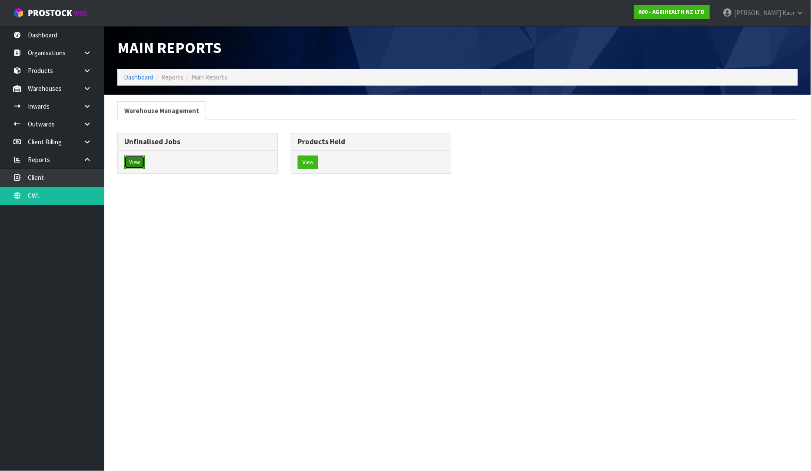
click at [130, 160] on button "View" at bounding box center [134, 163] width 20 height 14
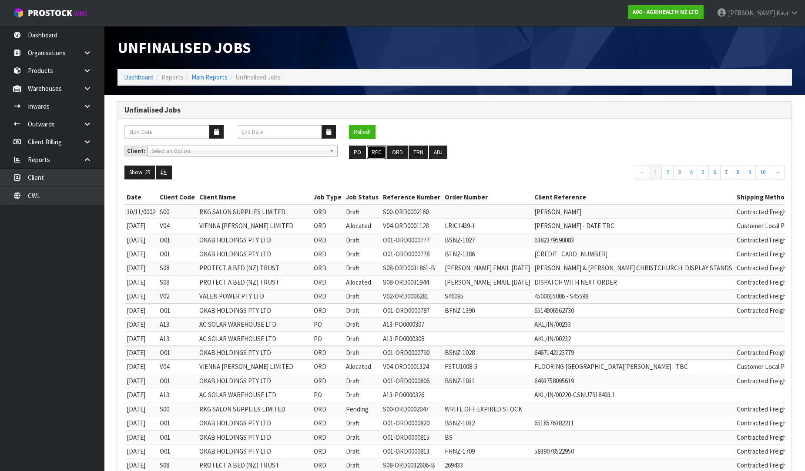
click at [376, 150] on button "REC" at bounding box center [377, 153] width 20 height 14
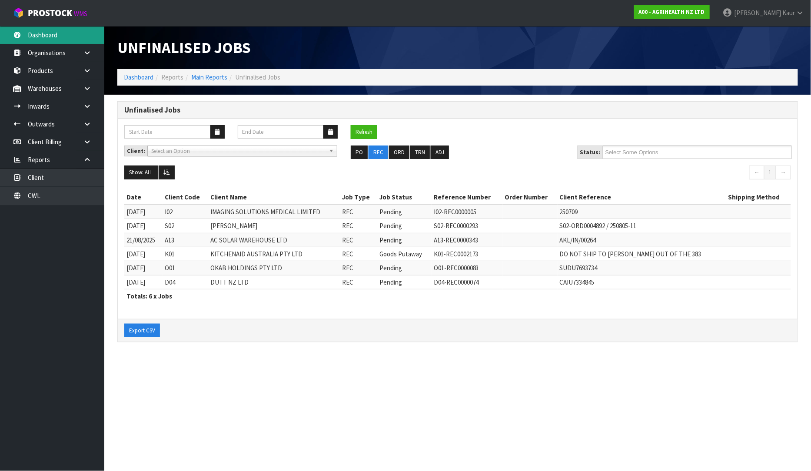
click at [42, 38] on link "Dashboard" at bounding box center [52, 35] width 104 height 18
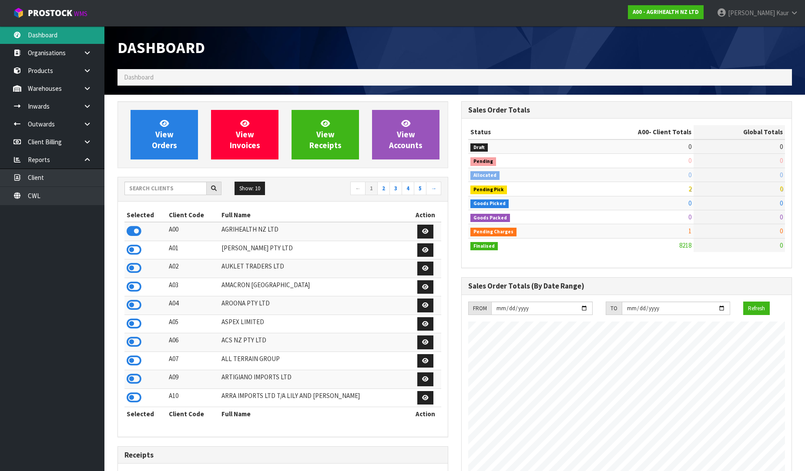
scroll to position [659, 344]
click at [158, 189] on input "text" at bounding box center [165, 188] width 82 height 13
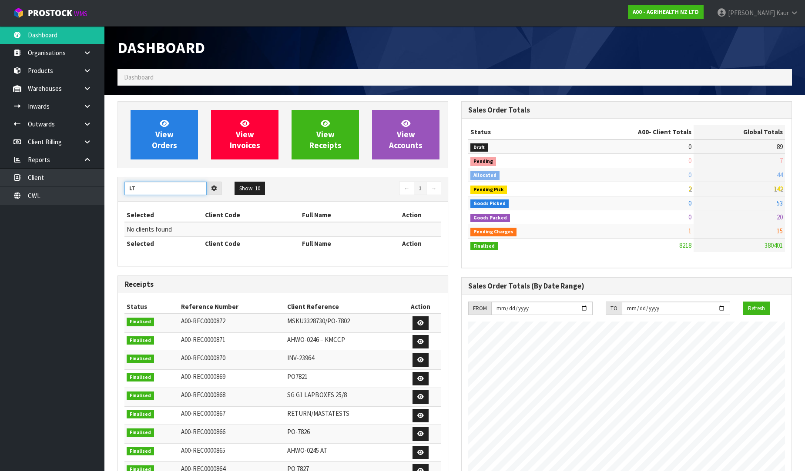
type input "L"
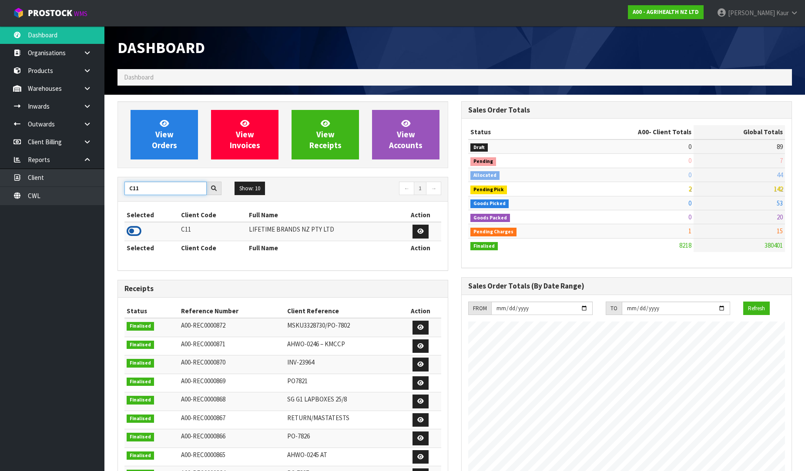
type input "C11"
click at [136, 229] on icon at bounding box center [134, 231] width 15 height 13
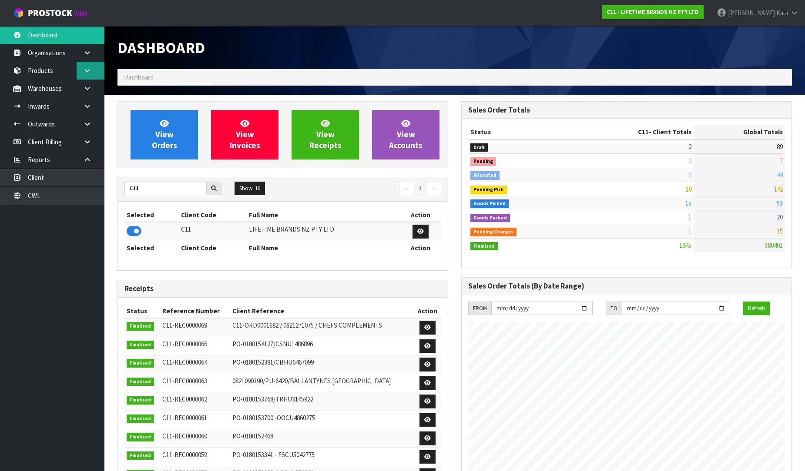
click at [86, 71] on icon at bounding box center [87, 70] width 8 height 7
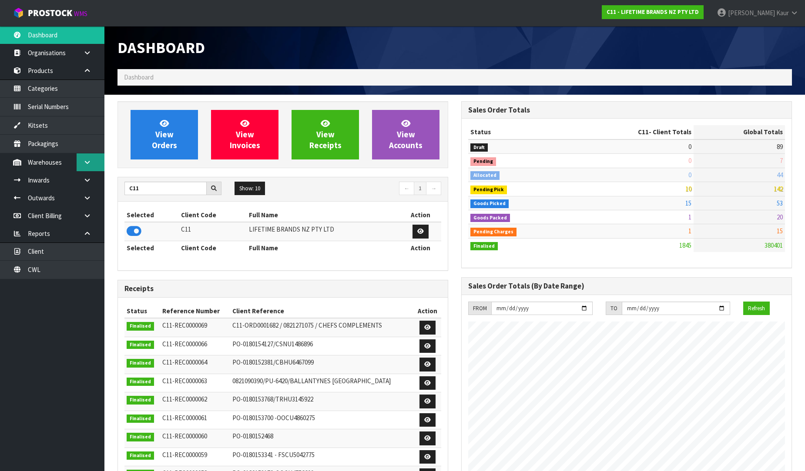
click at [83, 161] on icon at bounding box center [87, 162] width 8 height 7
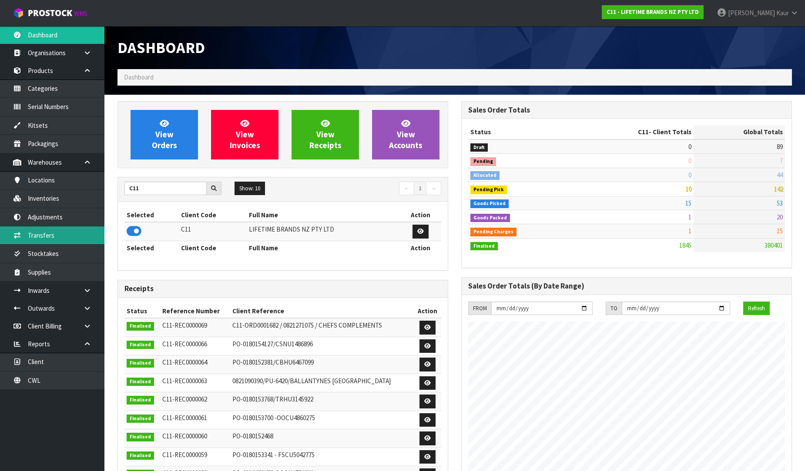
drag, startPoint x: 58, startPoint y: 240, endPoint x: 338, endPoint y: 220, distance: 280.8
click at [58, 242] on link "Transfers" at bounding box center [52, 236] width 104 height 18
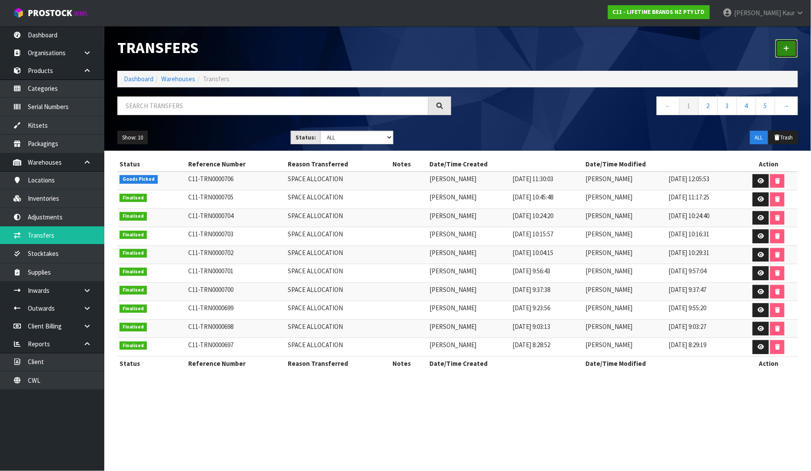
click at [789, 50] on icon at bounding box center [787, 48] width 6 height 7
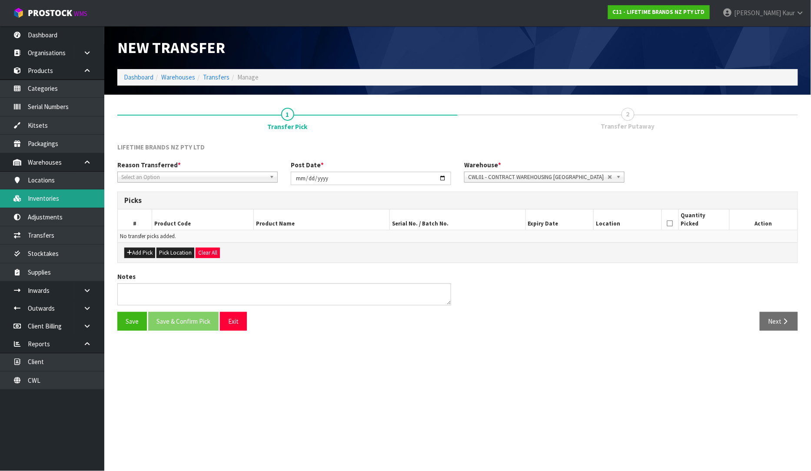
click at [55, 200] on link "Inventories" at bounding box center [52, 199] width 104 height 18
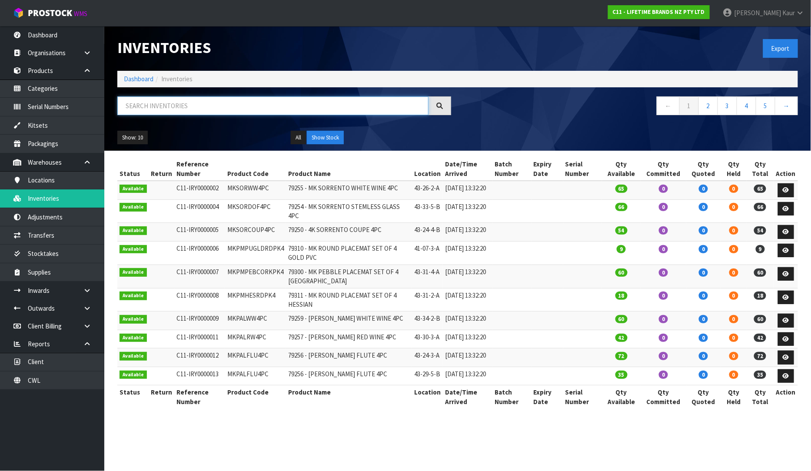
click at [150, 100] on input "text" at bounding box center [272, 106] width 311 height 19
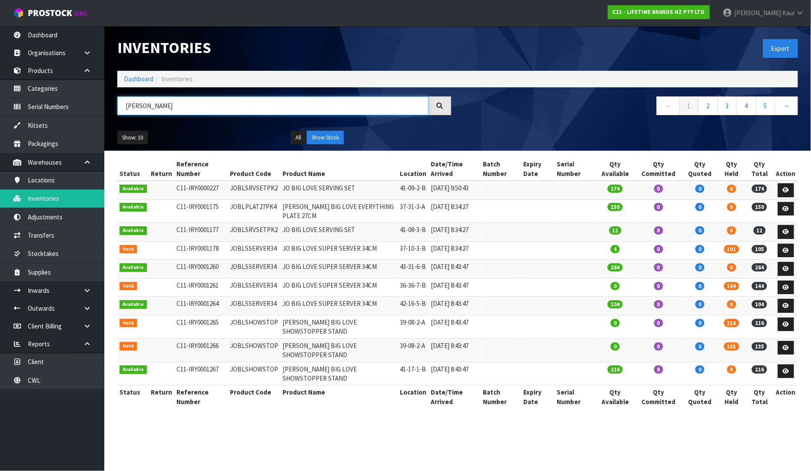
type input "J"
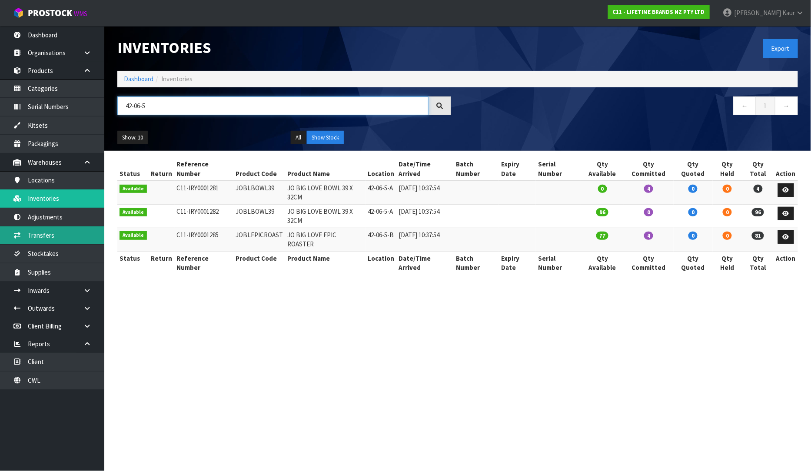
type input "42-06-5"
click at [50, 243] on link "Transfers" at bounding box center [52, 236] width 104 height 18
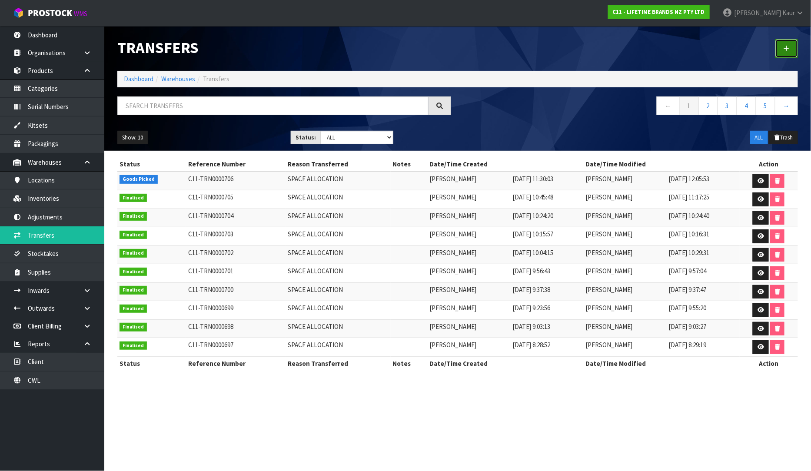
click at [790, 53] on link at bounding box center [787, 48] width 23 height 19
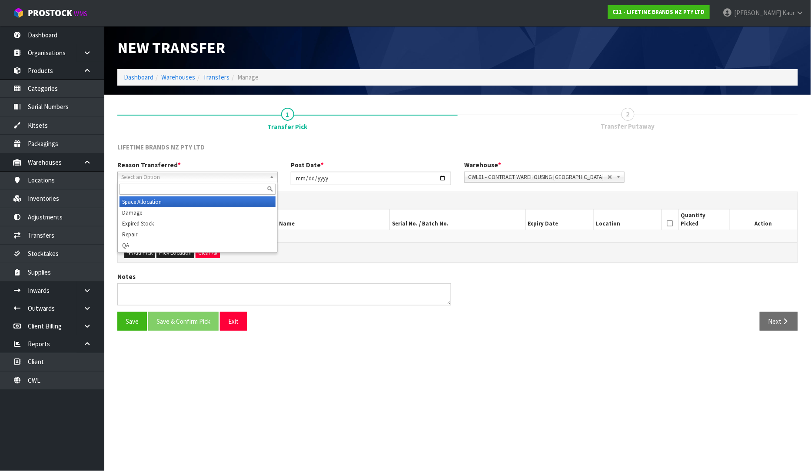
click at [135, 180] on span "Select an Option" at bounding box center [193, 177] width 145 height 10
click at [142, 214] on li "Damage" at bounding box center [198, 212] width 156 height 11
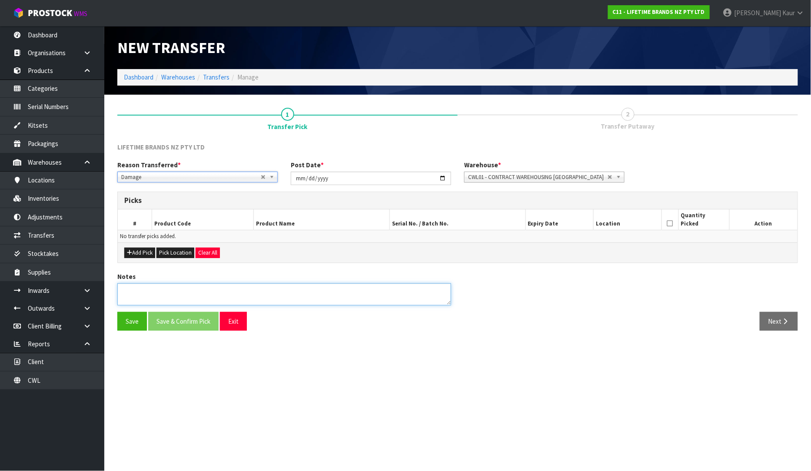
click at [169, 289] on textarea at bounding box center [284, 295] width 334 height 22
type textarea "PACAKAGING DAMAGE"
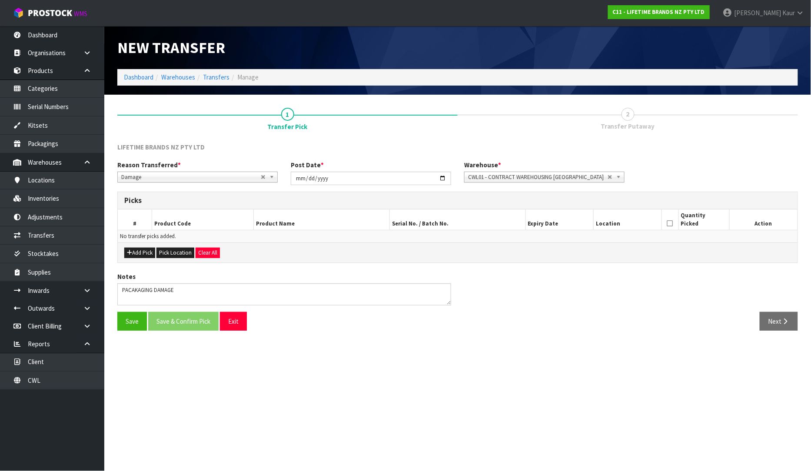
click at [142, 244] on div "Add Pick Pick Location Clear All" at bounding box center [458, 253] width 680 height 20
click at [145, 254] on button "Add Pick" at bounding box center [139, 253] width 31 height 10
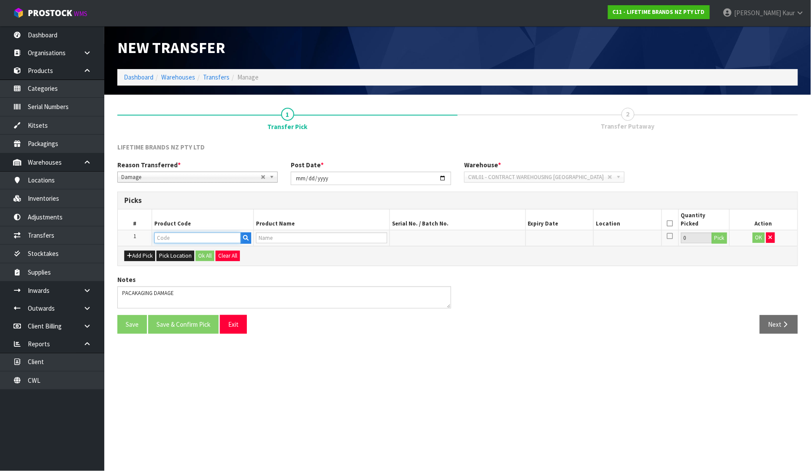
click at [176, 239] on input "text" at bounding box center [197, 238] width 87 height 11
type input "JOBLBOWL"
click at [190, 271] on link "JOBLBOWL 39" at bounding box center [189, 276] width 69 height 12
type input "JOBLBOWL39"
type input "JO BIG LOVE BOWL 39 X 32CM"
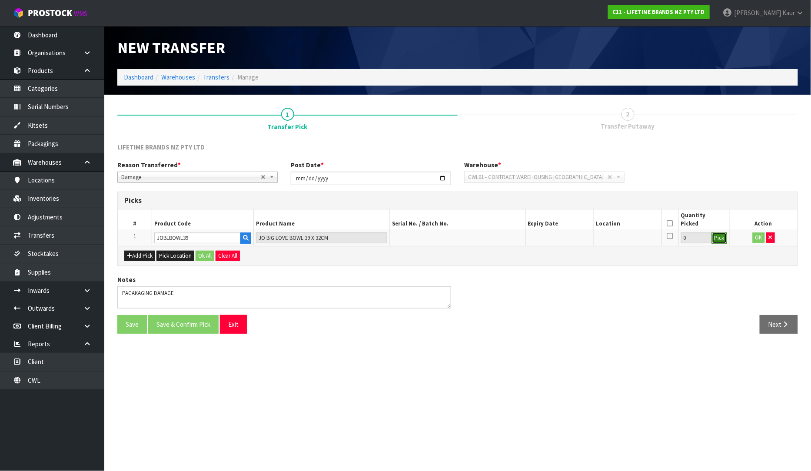
click at [717, 238] on button "Pick" at bounding box center [719, 238] width 15 height 11
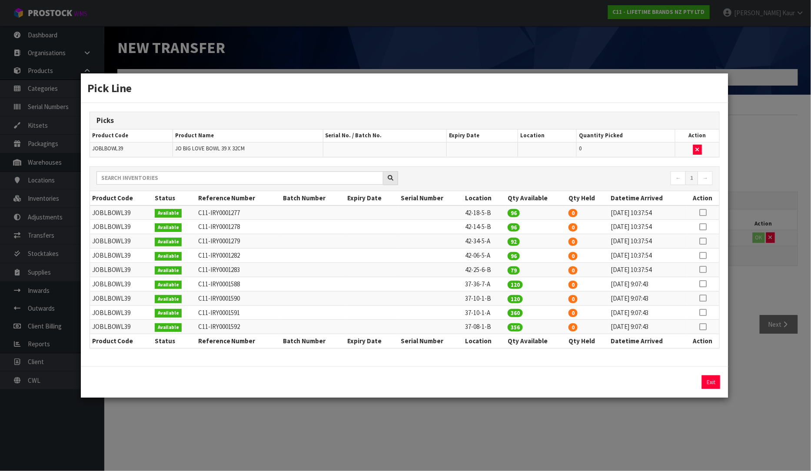
click at [701, 256] on icon at bounding box center [703, 256] width 7 height 0
drag, startPoint x: 584, startPoint y: 384, endPoint x: 563, endPoint y: 383, distance: 21.3
click at [563, 383] on div "96 Assign Pick Exit" at bounding box center [405, 382] width 644 height 13
type input "1"
click at [689, 379] on button "Assign Pick" at bounding box center [682, 382] width 36 height 13
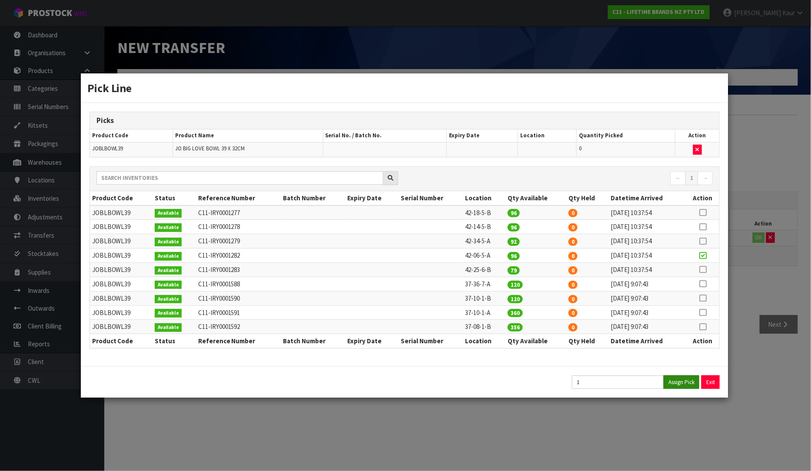
type input "1"
click at [750, 374] on div "Pick Line Picks Product Code Product Name Serial No. / Batch No. Expiry Date Lo…" at bounding box center [405, 235] width 811 height 471
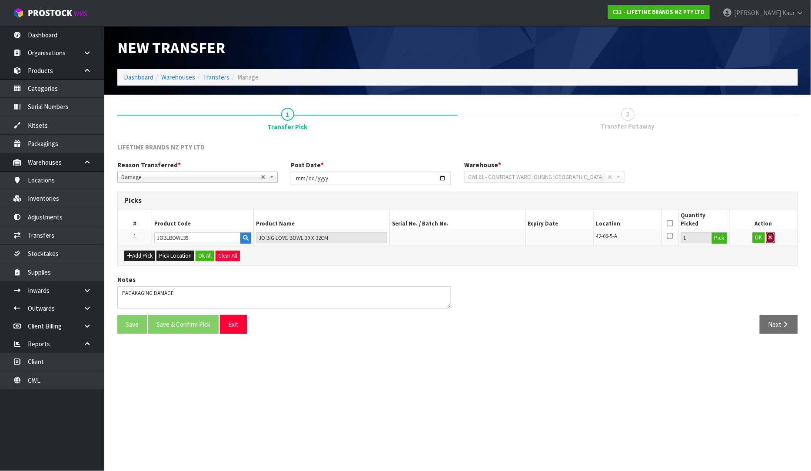
click at [767, 237] on button "button" at bounding box center [771, 238] width 9 height 10
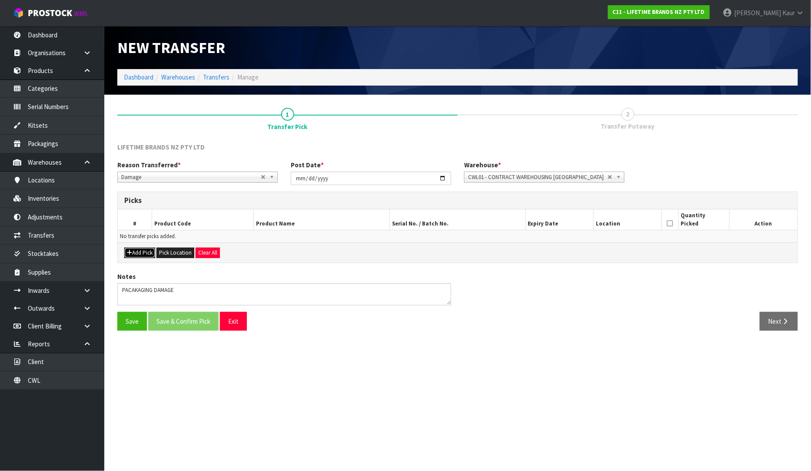
click at [137, 253] on button "Add Pick" at bounding box center [139, 253] width 31 height 10
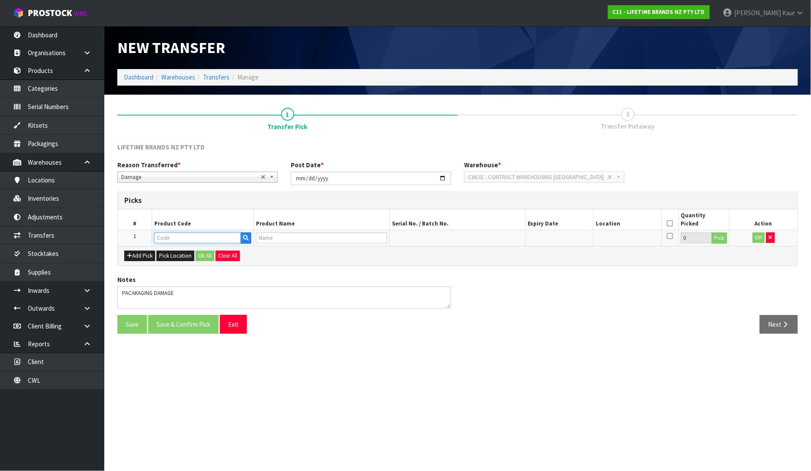
click at [160, 241] on input "text" at bounding box center [197, 238] width 87 height 11
type input "JOBLBOWL39"
type input "JO BIG LOVE BOWL 39 X 32CM"
type input "JOBLBOWL39"
click at [721, 238] on button "Pick" at bounding box center [719, 238] width 15 height 11
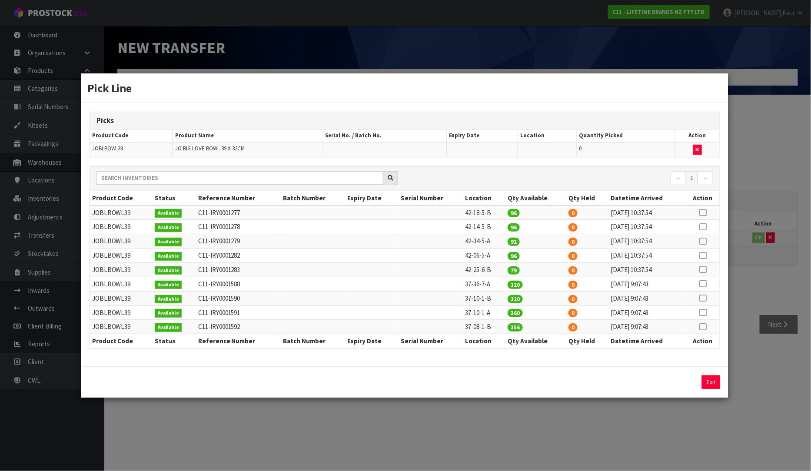
click at [703, 256] on icon at bounding box center [703, 256] width 7 height 0
drag, startPoint x: 585, startPoint y: 385, endPoint x: 543, endPoint y: 385, distance: 42.2
click at [543, 385] on div "96 Assign Pick Exit" at bounding box center [405, 382] width 644 height 13
type input "1"
click at [689, 380] on button "Assign Pick" at bounding box center [682, 382] width 36 height 13
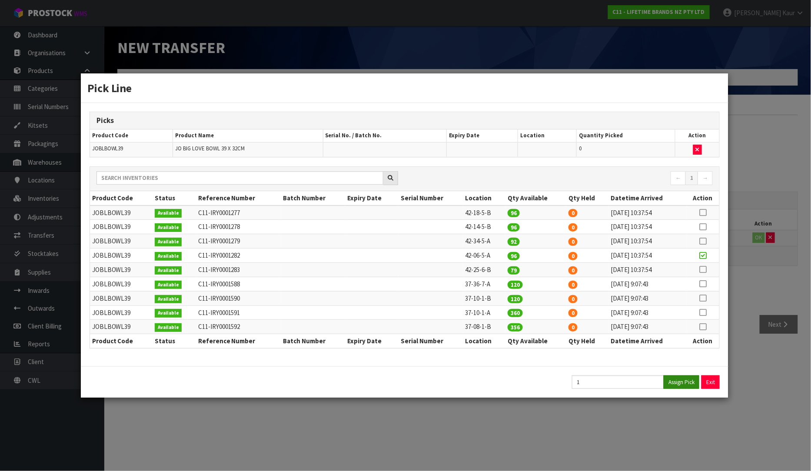
type input "1"
click at [692, 427] on div "Pick Line Picks Product Code Product Name Serial No. / Batch No. Expiry Date Lo…" at bounding box center [405, 235] width 811 height 471
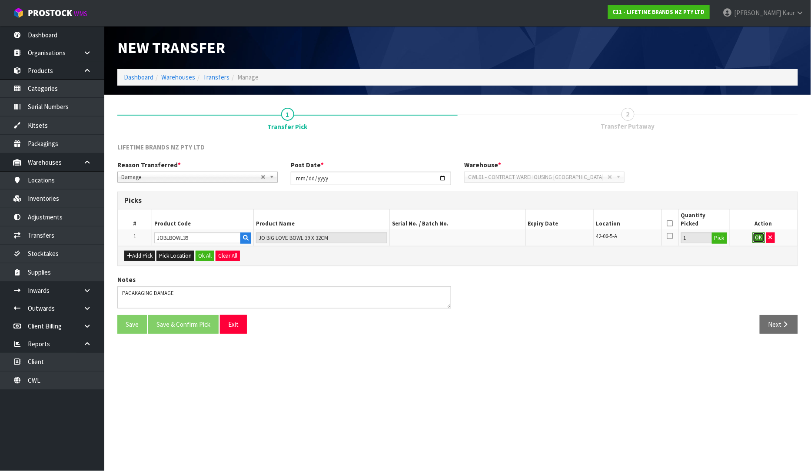
click at [761, 240] on button "OK" at bounding box center [759, 238] width 12 height 10
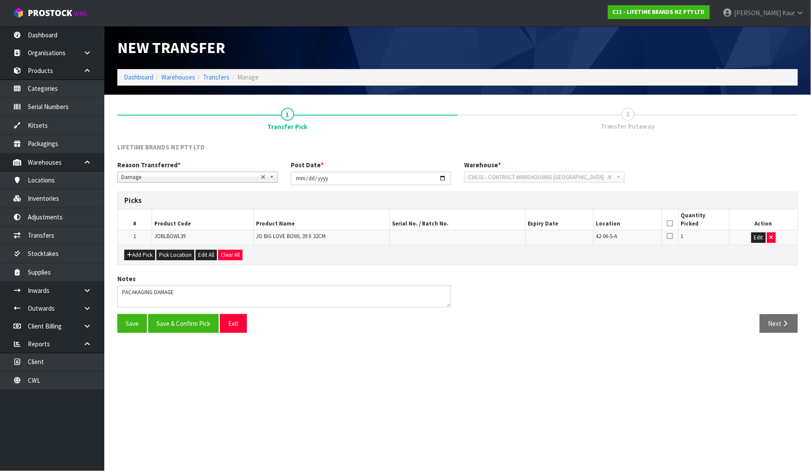
click at [672, 224] on icon at bounding box center [671, 224] width 6 height 0
click at [197, 322] on button "Save & Confirm Pick" at bounding box center [183, 323] width 70 height 19
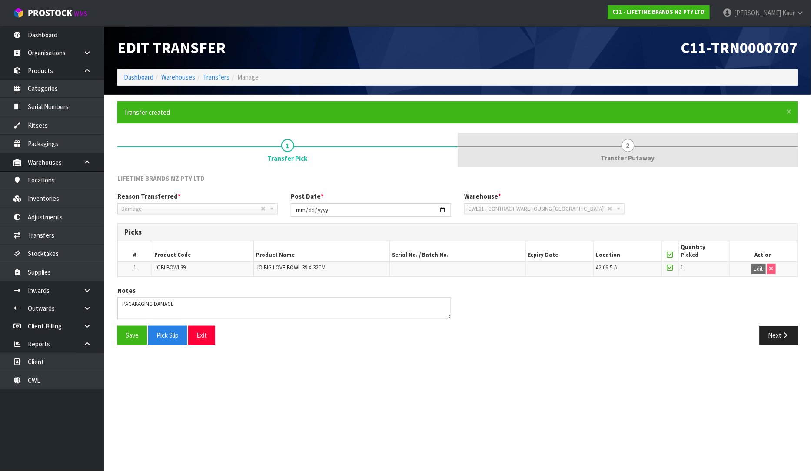
click at [632, 155] on span "Transfer Putaway" at bounding box center [628, 158] width 54 height 9
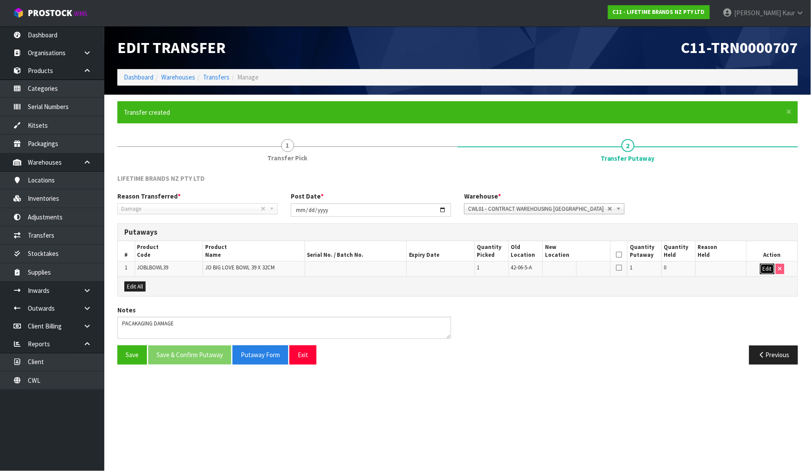
click at [767, 269] on button "Edit" at bounding box center [768, 269] width 14 height 10
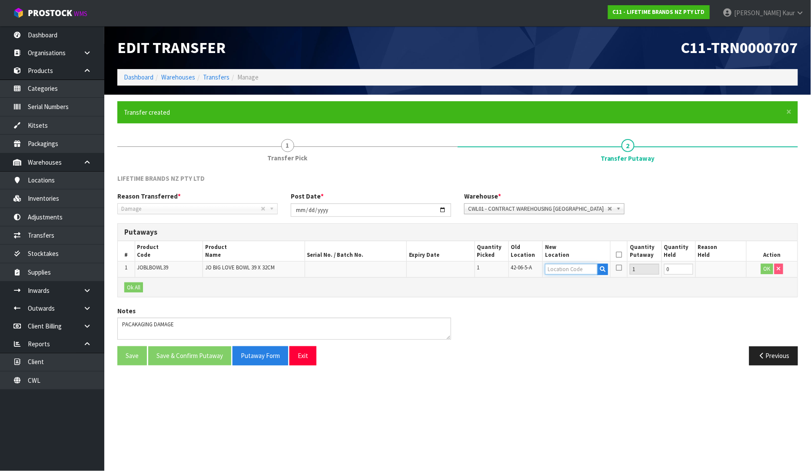
click at [574, 266] on input "text" at bounding box center [571, 269] width 53 height 11
type input "51-01-2-C"
click at [689, 307] on div "Notes" at bounding box center [458, 327] width 694 height 40
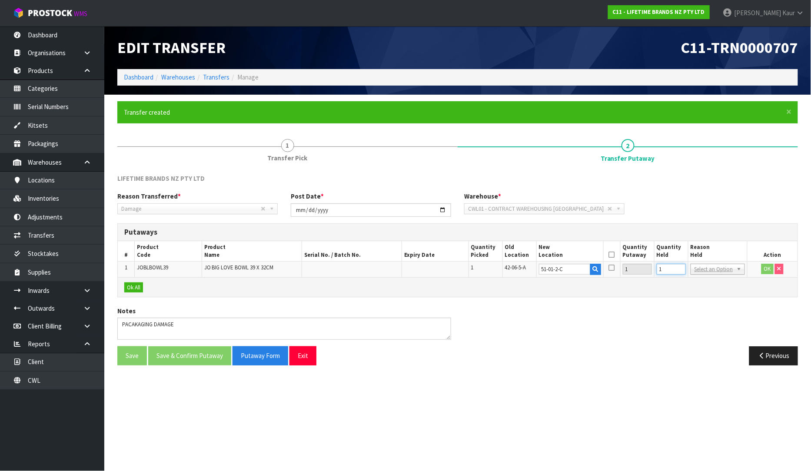
type input "1"
click at [686, 266] on input "1" at bounding box center [671, 269] width 29 height 11
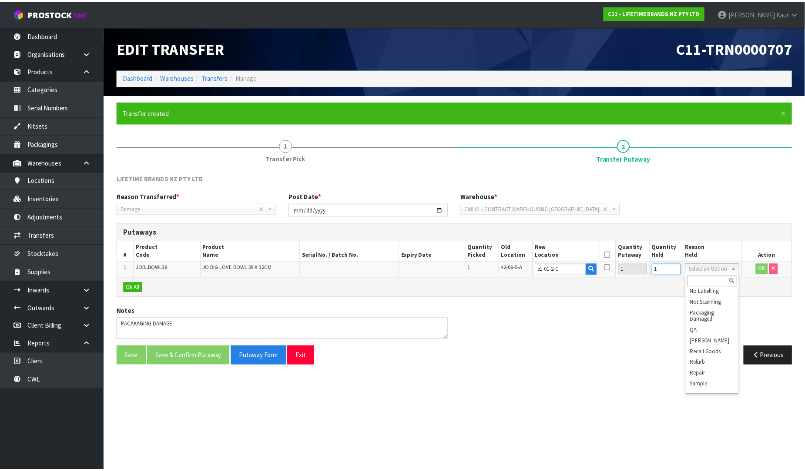
scroll to position [87, 0]
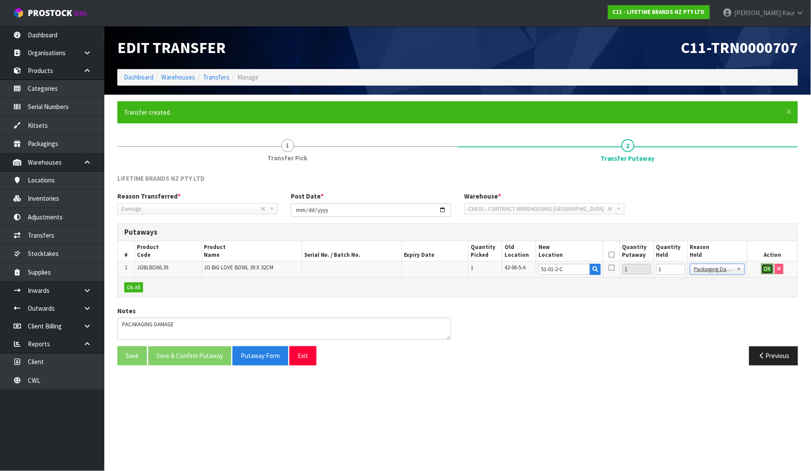
click at [767, 266] on button "OK" at bounding box center [768, 269] width 12 height 10
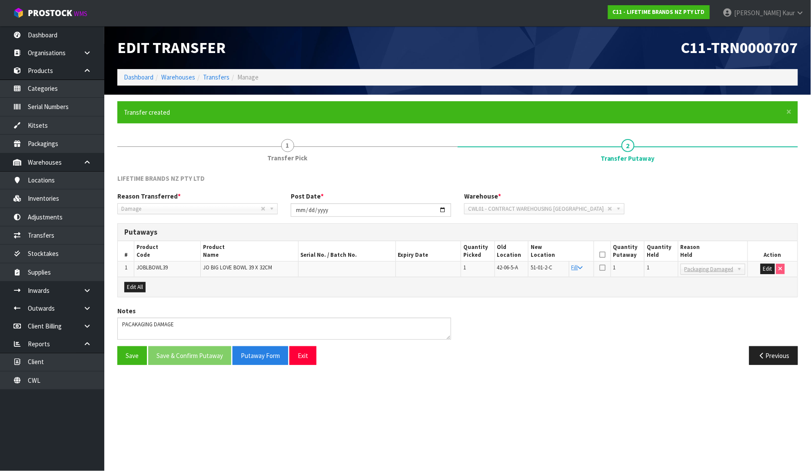
click at [607, 258] on th at bounding box center [602, 251] width 17 height 20
click at [606, 255] on icon at bounding box center [603, 255] width 6 height 0
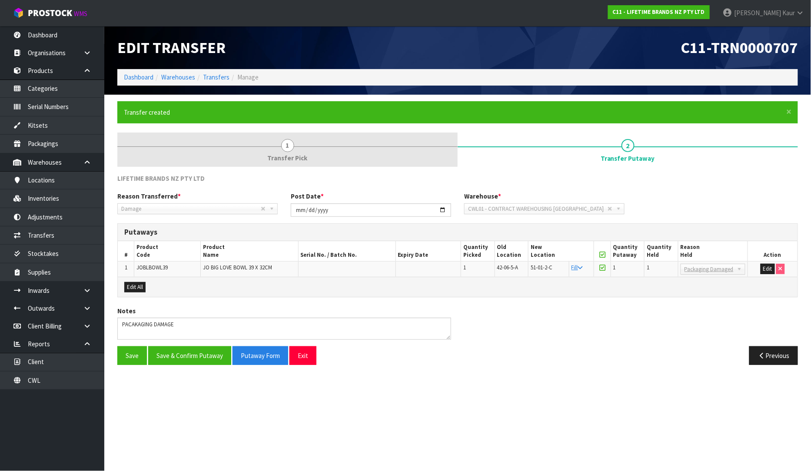
click at [294, 154] on span "Transfer Pick" at bounding box center [288, 158] width 40 height 9
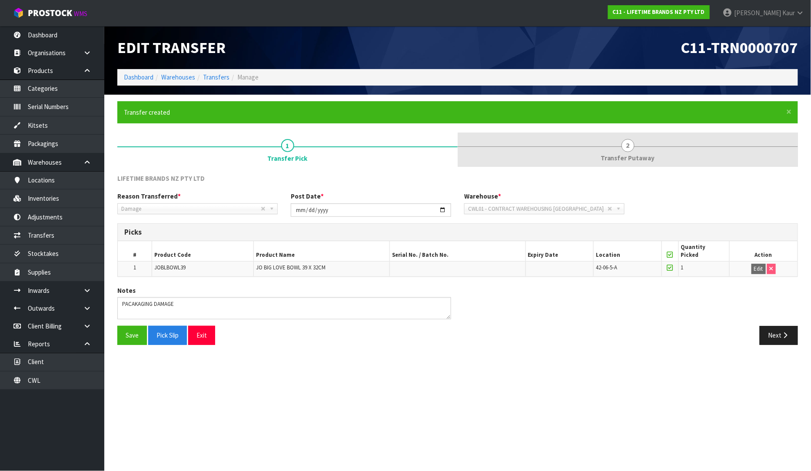
click at [638, 148] on link "2 Transfer Putaway" at bounding box center [628, 150] width 341 height 34
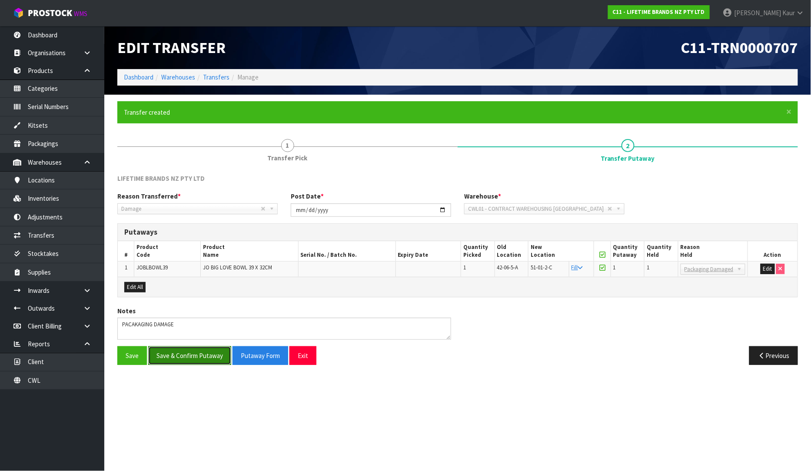
click at [166, 358] on button "Save & Confirm Putaway" at bounding box center [189, 356] width 83 height 19
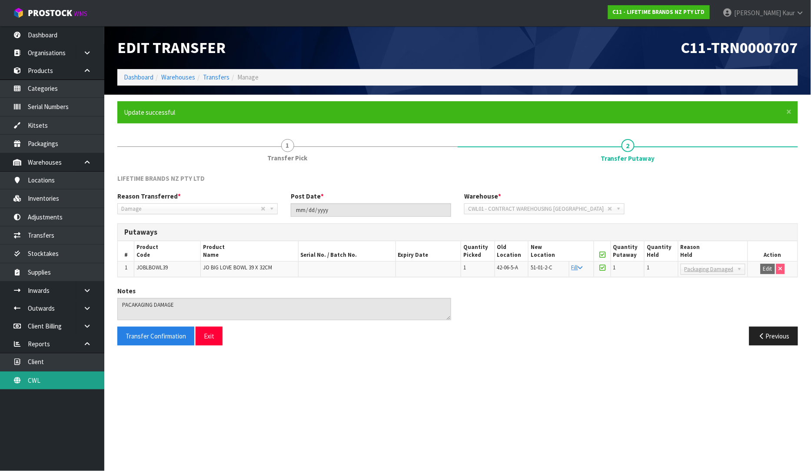
click at [46, 386] on link "CWL" at bounding box center [52, 381] width 104 height 18
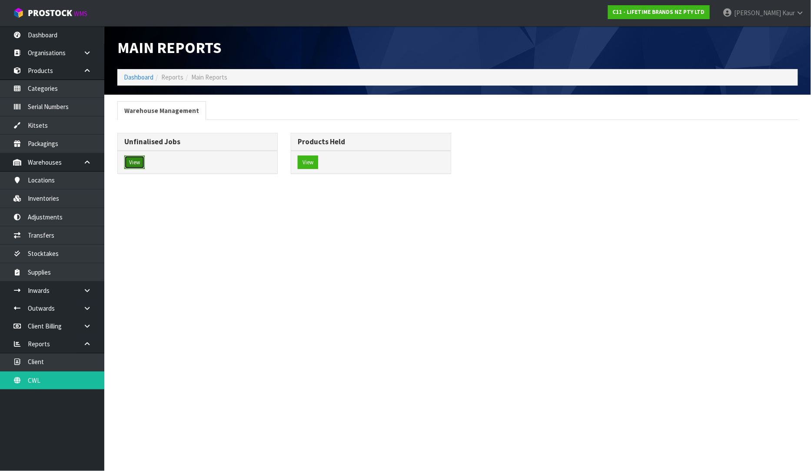
click at [141, 162] on button "View" at bounding box center [134, 163] width 20 height 14
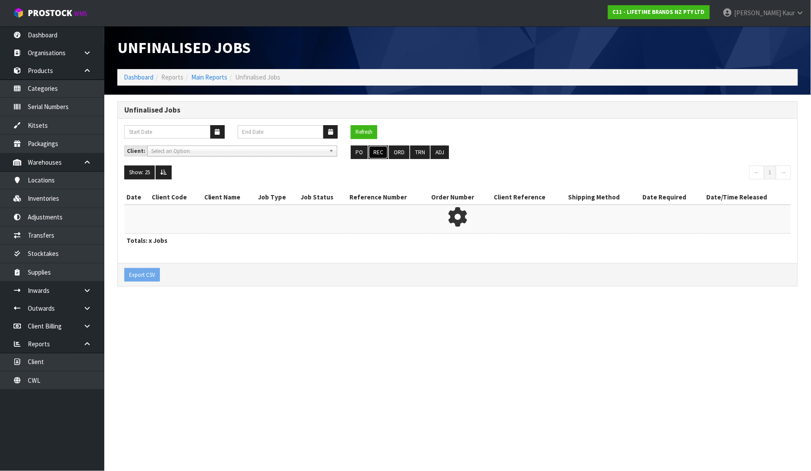
click at [375, 150] on button "REC" at bounding box center [379, 153] width 20 height 14
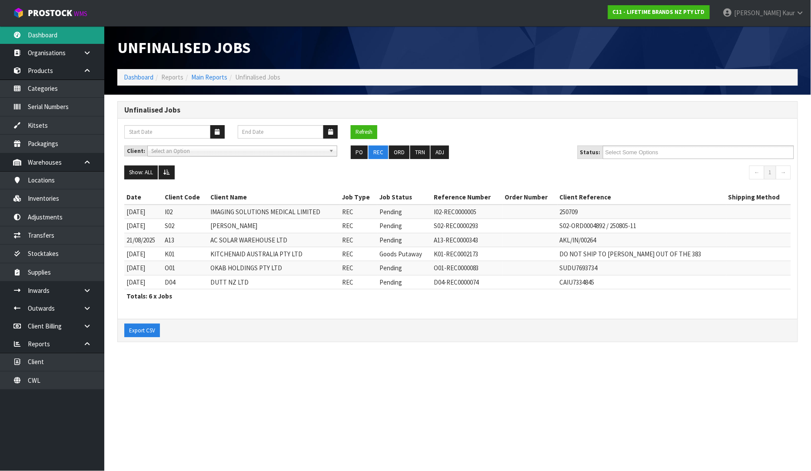
click at [59, 37] on link "Dashboard" at bounding box center [52, 35] width 104 height 18
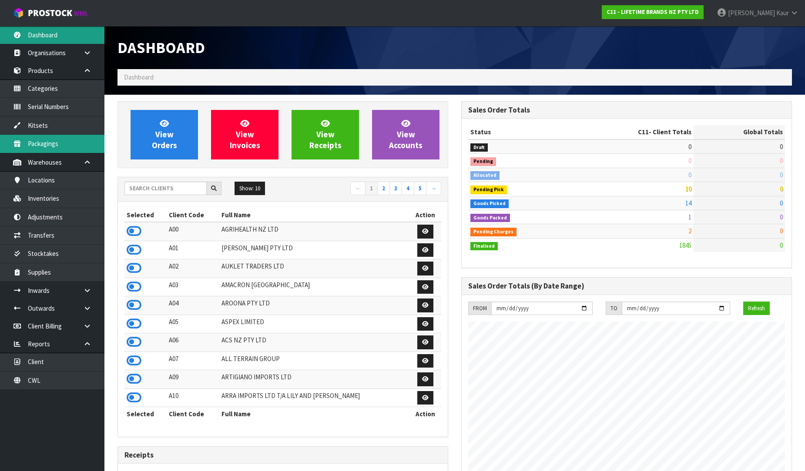
scroll to position [659, 344]
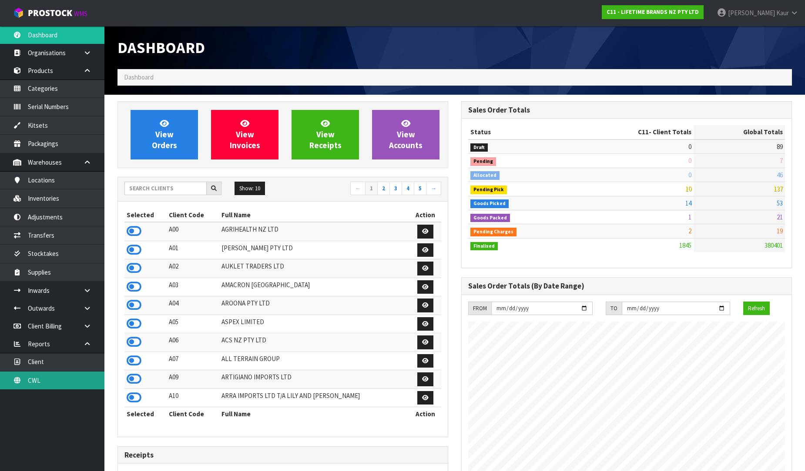
click at [49, 381] on link "CWL" at bounding box center [52, 381] width 104 height 18
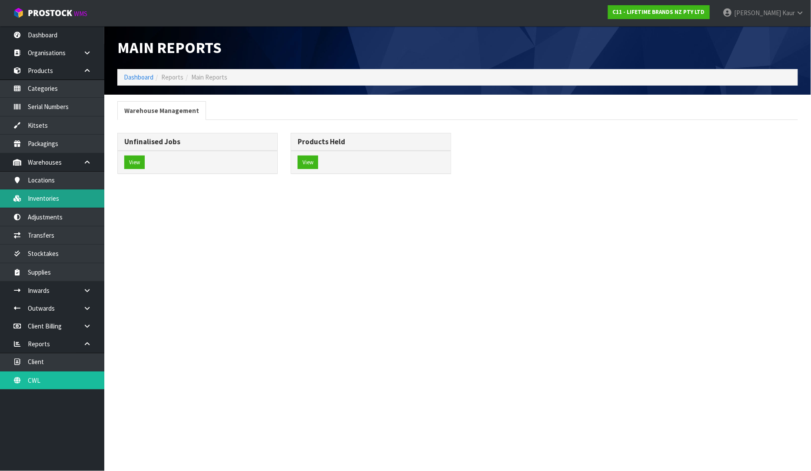
click at [53, 203] on link "Inventories" at bounding box center [52, 199] width 104 height 18
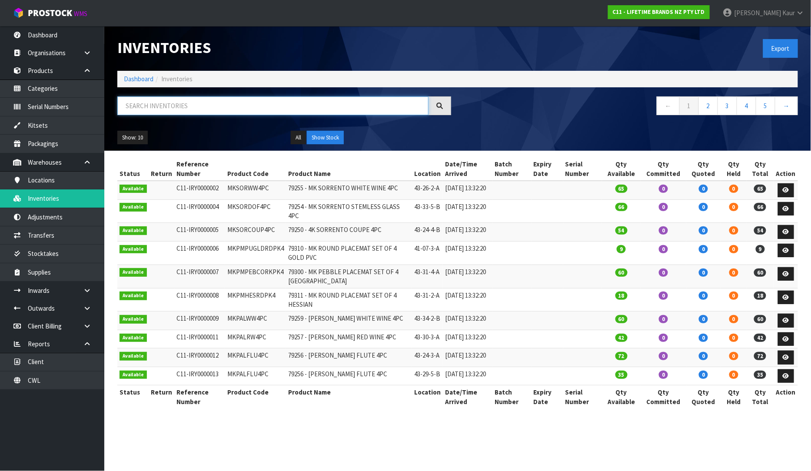
click at [164, 107] on input "text" at bounding box center [272, 106] width 311 height 19
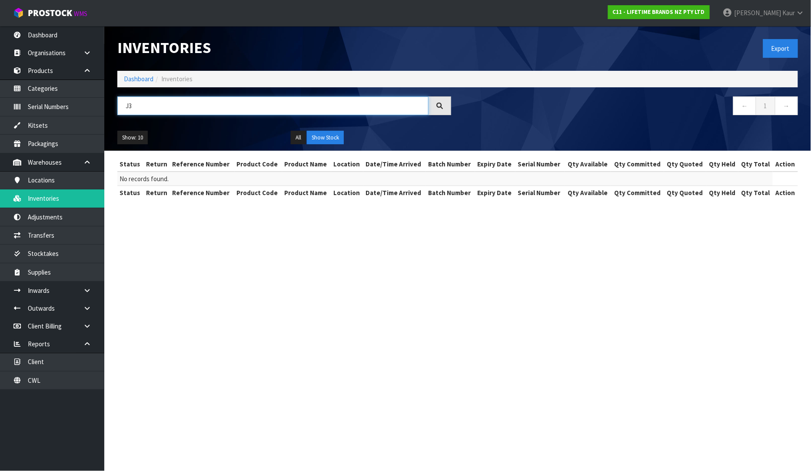
type input "J"
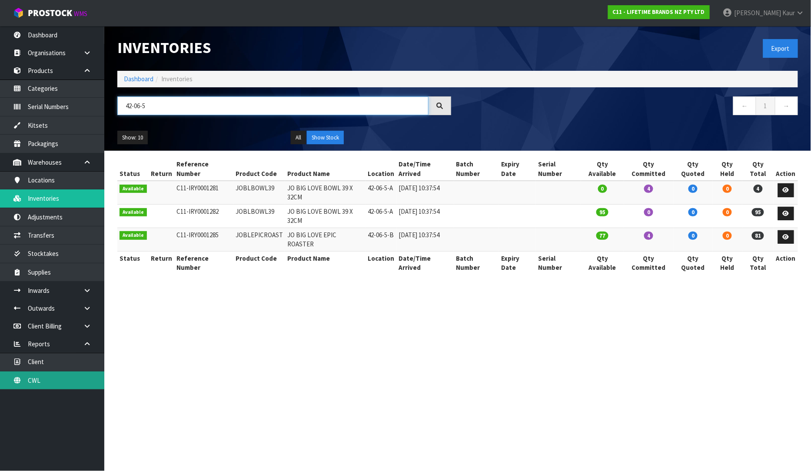
type input "42-06-5"
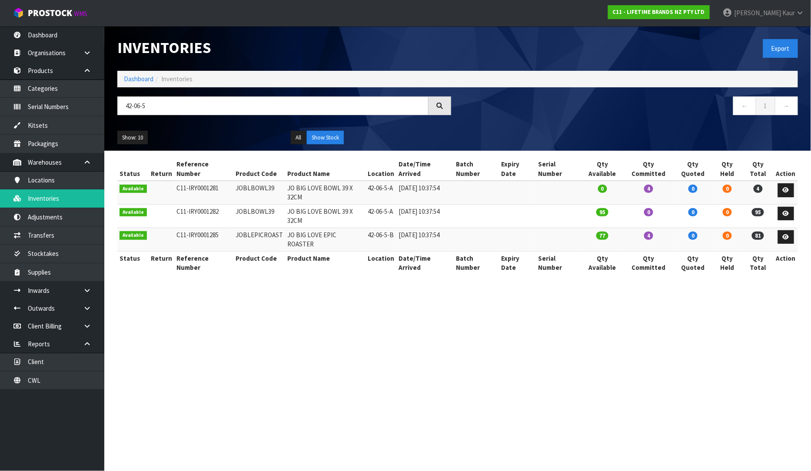
drag, startPoint x: 271, startPoint y: 194, endPoint x: 232, endPoint y: 200, distance: 39.5
click at [234, 204] on td "JOBLBOWL39" at bounding box center [260, 215] width 52 height 23
copy td "JOBLBOWL39"
click at [268, 204] on td "JOBLBOWL39" at bounding box center [260, 215] width 52 height 23
drag, startPoint x: 273, startPoint y: 197, endPoint x: 218, endPoint y: 200, distance: 54.4
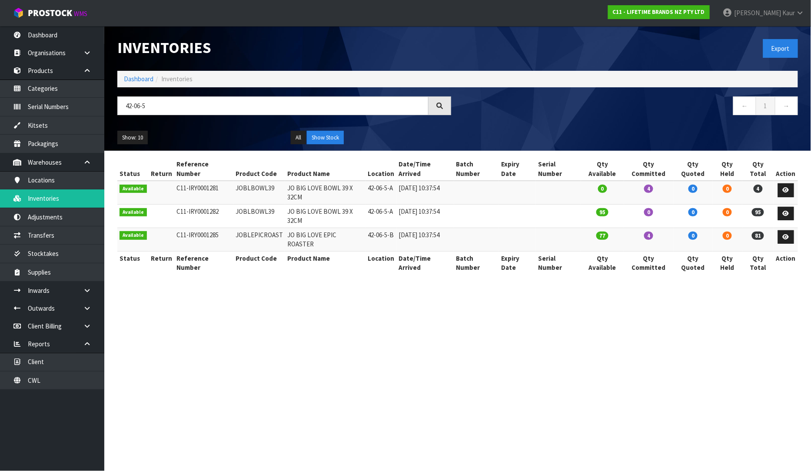
click at [218, 204] on tr "Available C11-IRY0001282 JOBLBOWL39 JO BIG LOVE BOWL 39 X 32CM 42-06-5-A 15/04/…" at bounding box center [457, 215] width 681 height 23
copy tr "JOBLBOWL39"
drag, startPoint x: 362, startPoint y: 197, endPoint x: 280, endPoint y: 196, distance: 81.3
click at [285, 204] on td "JO BIG LOVE BOWL 39 X 32CM" at bounding box center [325, 215] width 80 height 23
copy td "JO BIG LOVE BOWL 39 X 32CM"
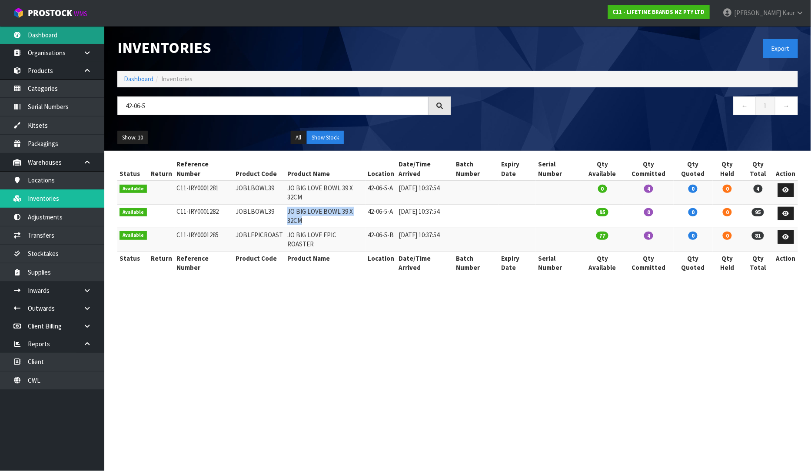
click at [46, 33] on link "Dashboard" at bounding box center [52, 35] width 104 height 18
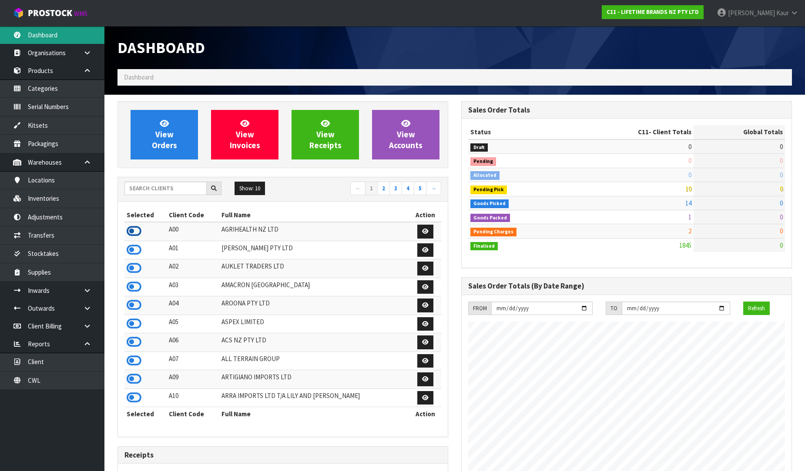
scroll to position [434216, 434532]
click at [131, 231] on icon at bounding box center [134, 231] width 15 height 13
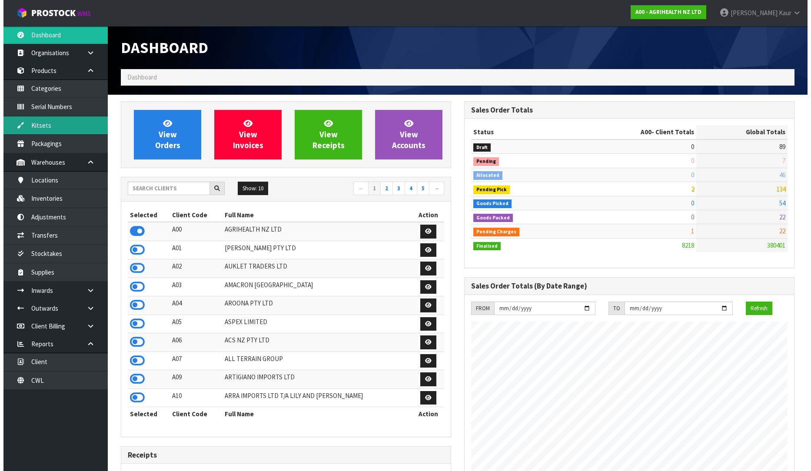
scroll to position [659, 344]
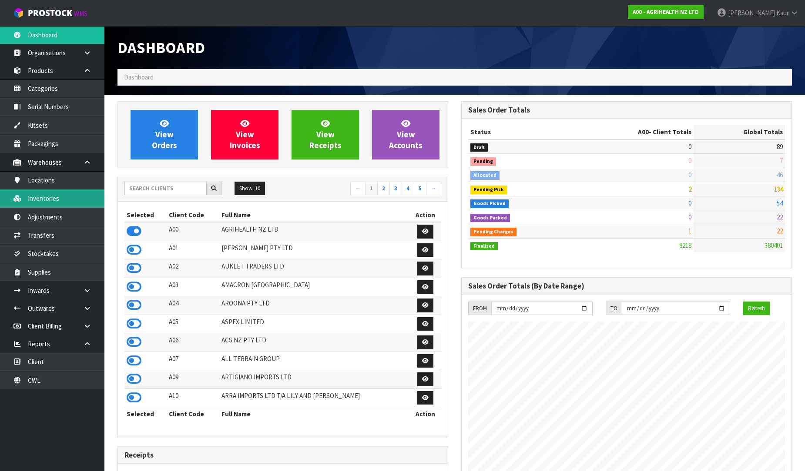
click at [44, 199] on link "Inventories" at bounding box center [52, 199] width 104 height 18
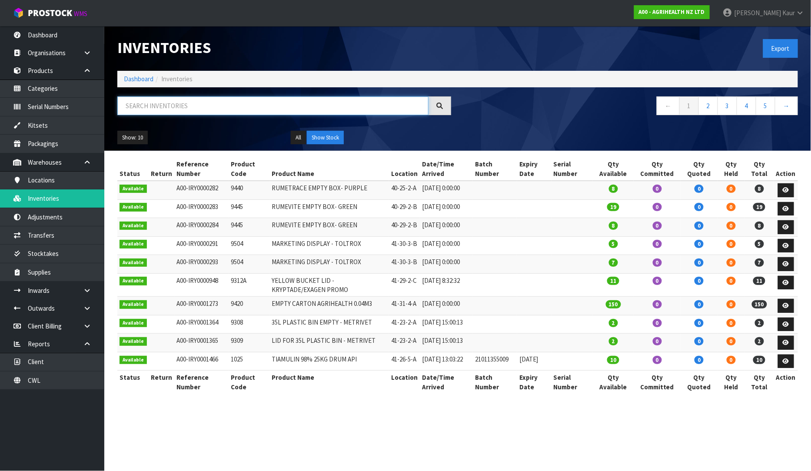
click at [202, 101] on input "text" at bounding box center [272, 106] width 311 height 19
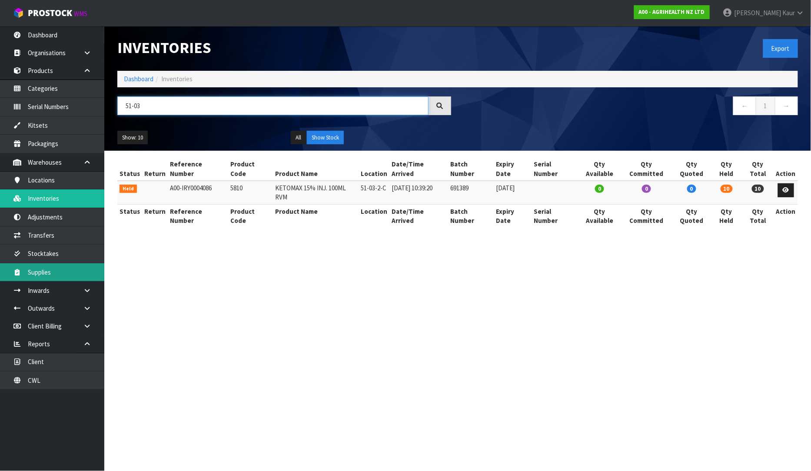
type input "51-03"
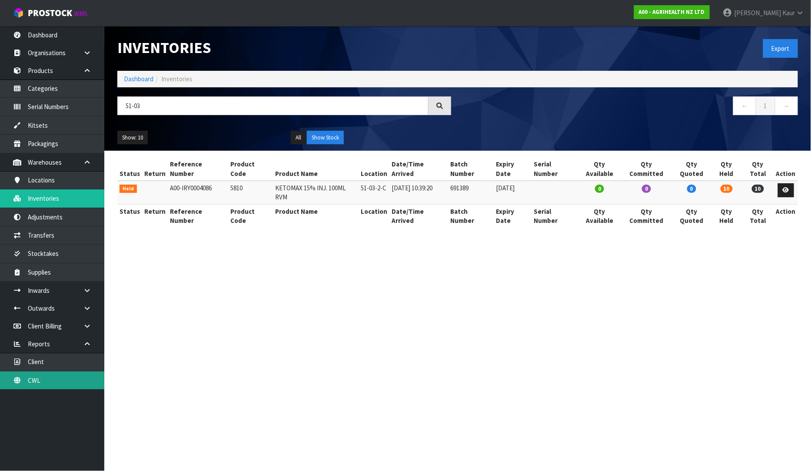
click at [37, 378] on link "CWL" at bounding box center [52, 381] width 104 height 18
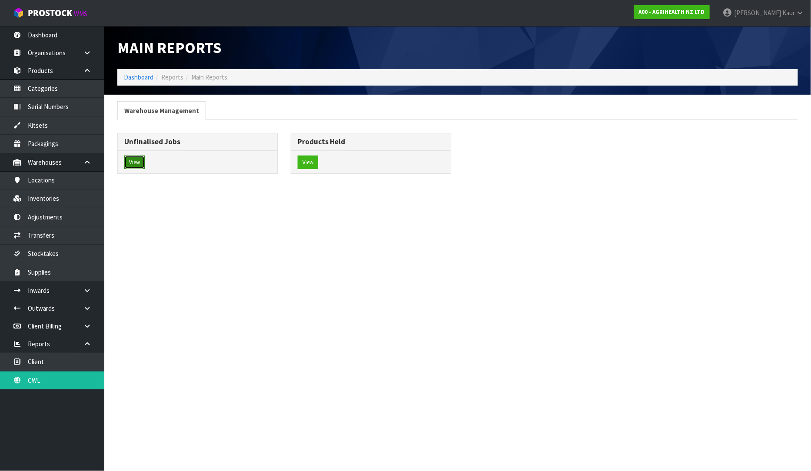
click at [131, 162] on button "View" at bounding box center [134, 163] width 20 height 14
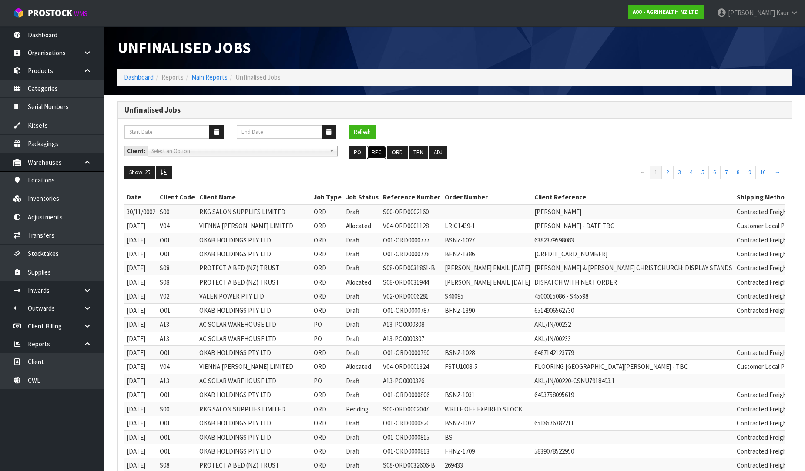
click at [371, 153] on button "REC" at bounding box center [377, 153] width 20 height 14
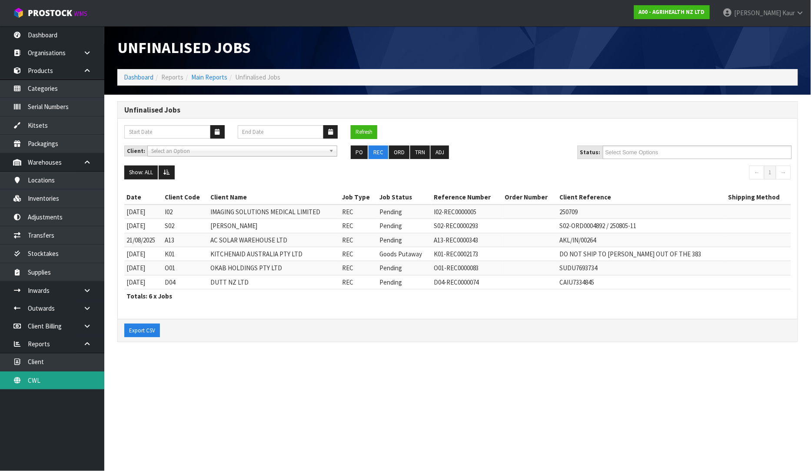
click at [49, 385] on link "CWL" at bounding box center [52, 381] width 104 height 18
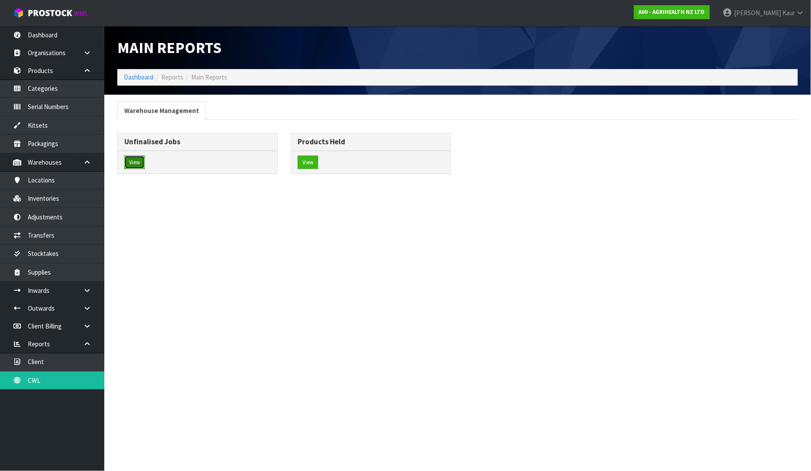
click at [130, 159] on button "View" at bounding box center [134, 163] width 20 height 14
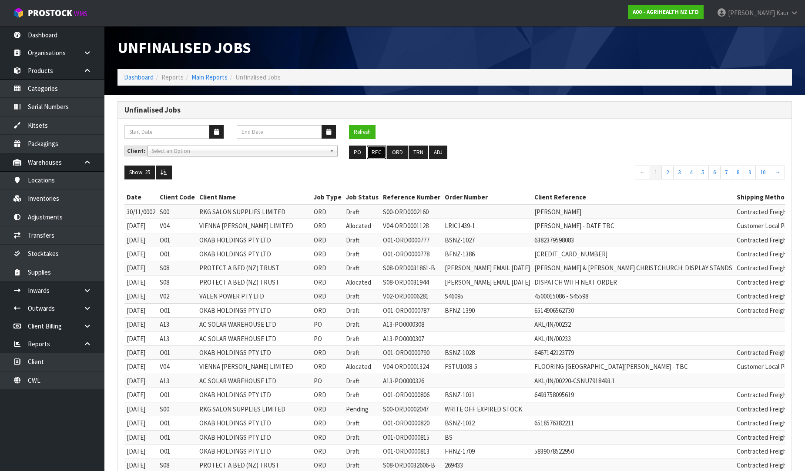
click at [375, 157] on button "REC" at bounding box center [377, 153] width 20 height 14
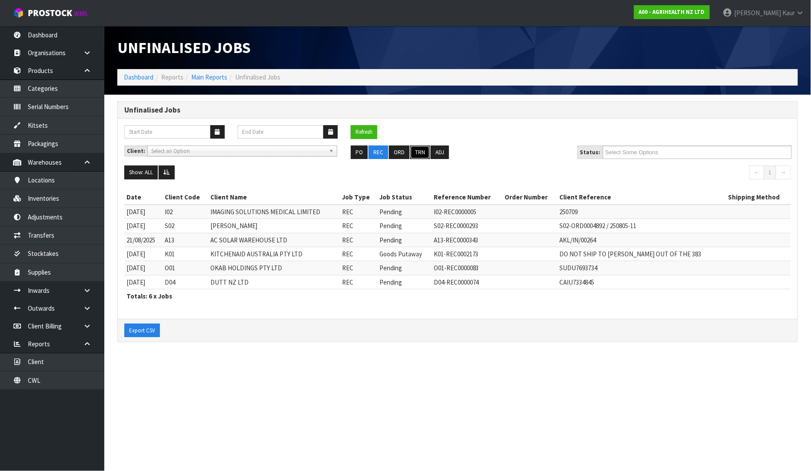
click at [423, 151] on button "TRN" at bounding box center [421, 153] width 20 height 14
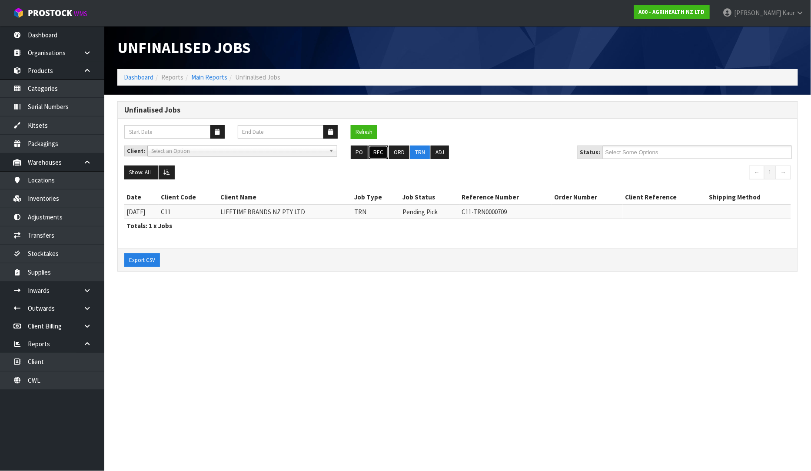
click at [374, 148] on button "REC" at bounding box center [379, 153] width 20 height 14
